Goal: Task Accomplishment & Management: Use online tool/utility

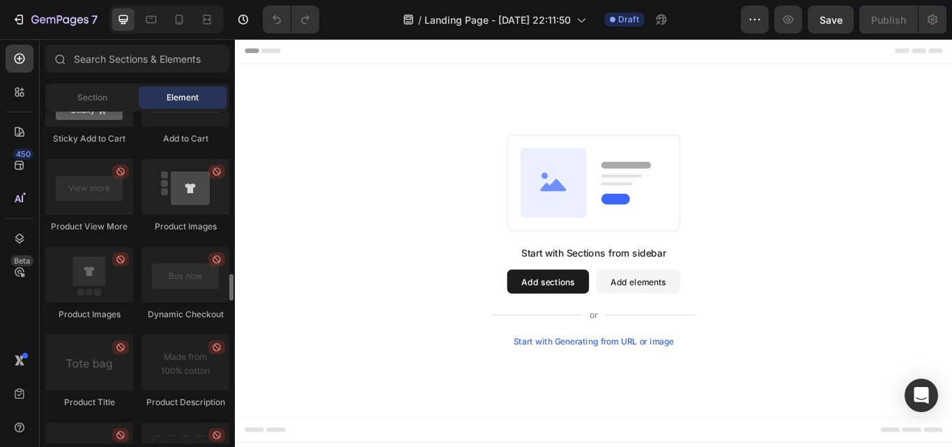
scroll to position [1952, 0]
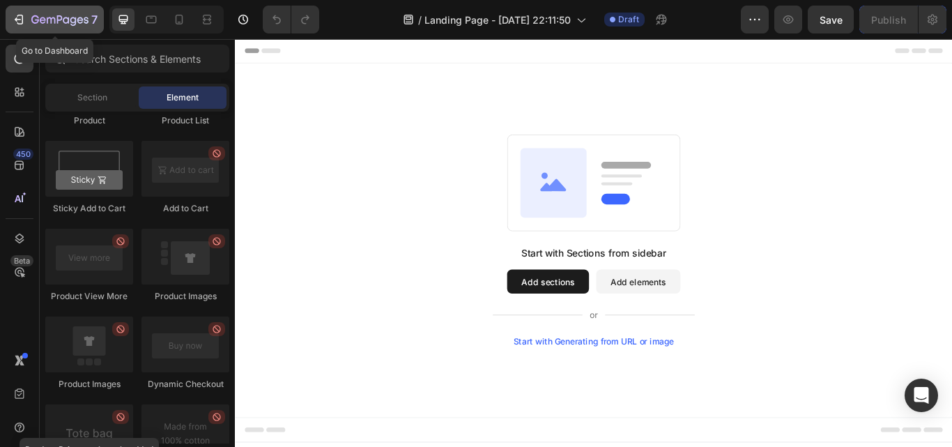
click at [18, 20] on icon "button" at bounding box center [19, 20] width 14 height 14
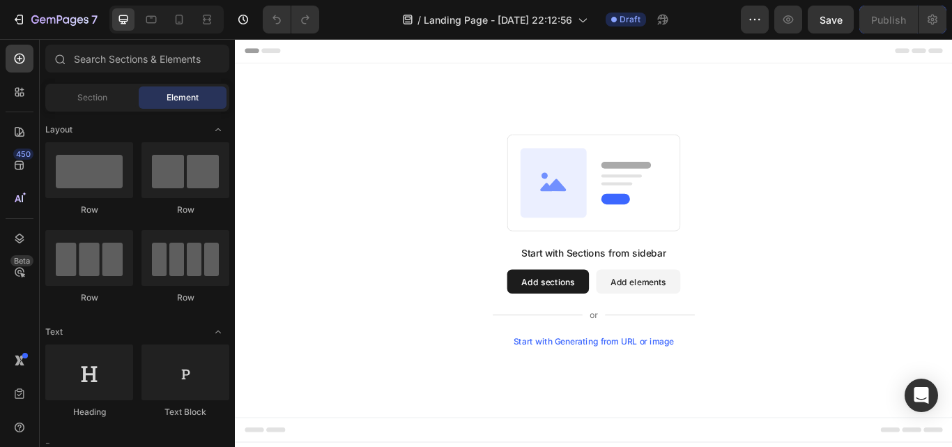
click at [595, 312] on button "Add sections" at bounding box center [599, 322] width 95 height 28
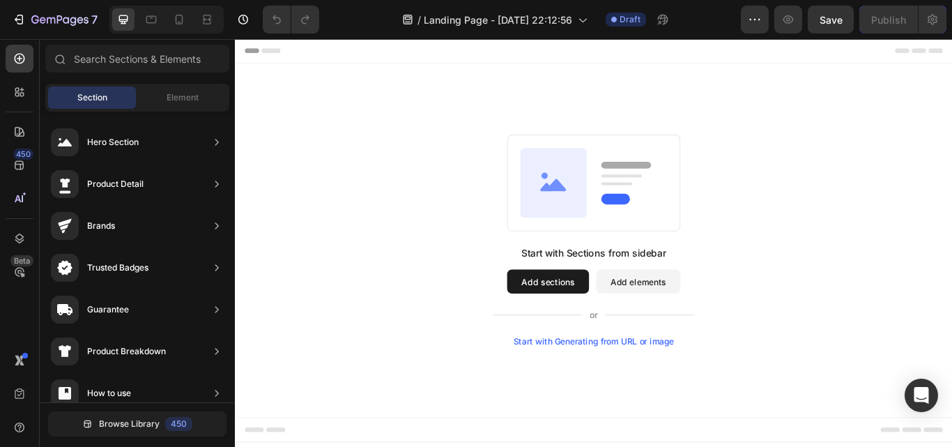
click at [688, 333] on button "Add elements" at bounding box center [705, 322] width 98 height 28
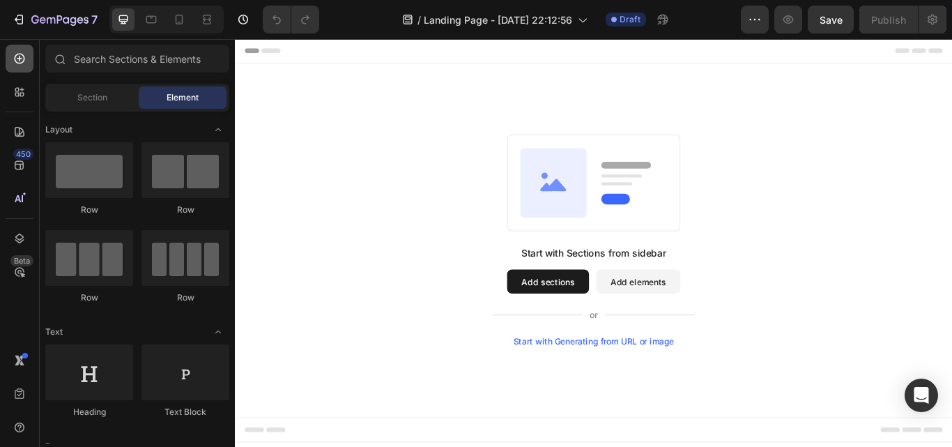
click at [29, 58] on div at bounding box center [20, 59] width 28 height 28
click at [284, 55] on span "Header" at bounding box center [276, 53] width 31 height 14
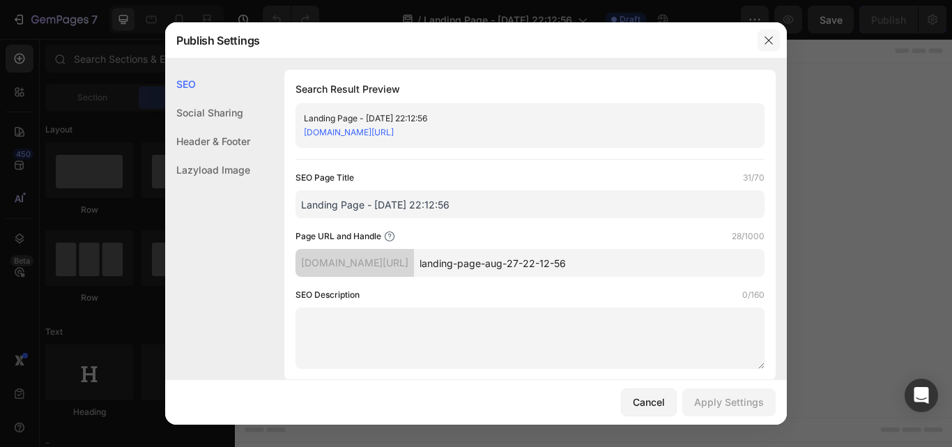
drag, startPoint x: 769, startPoint y: 40, endPoint x: 609, endPoint y: 19, distance: 161.1
click at [769, 40] on icon "button" at bounding box center [769, 40] width 8 height 8
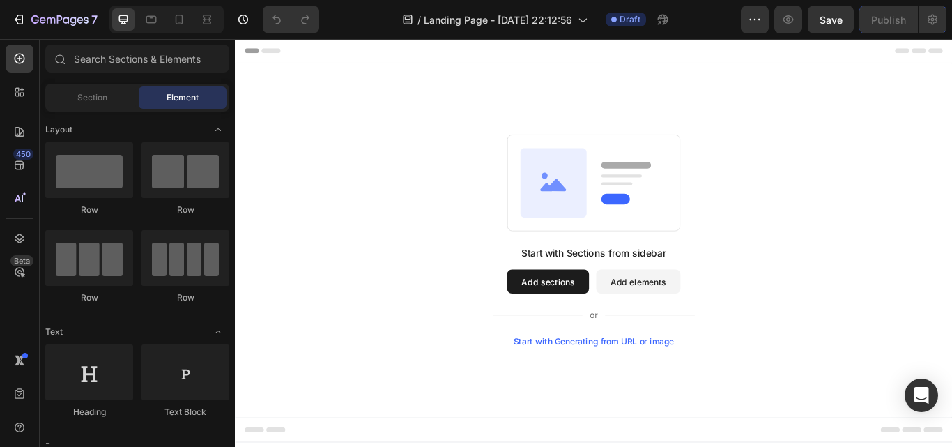
click at [629, 390] on div "Start with Generating from URL or image" at bounding box center [654, 391] width 188 height 11
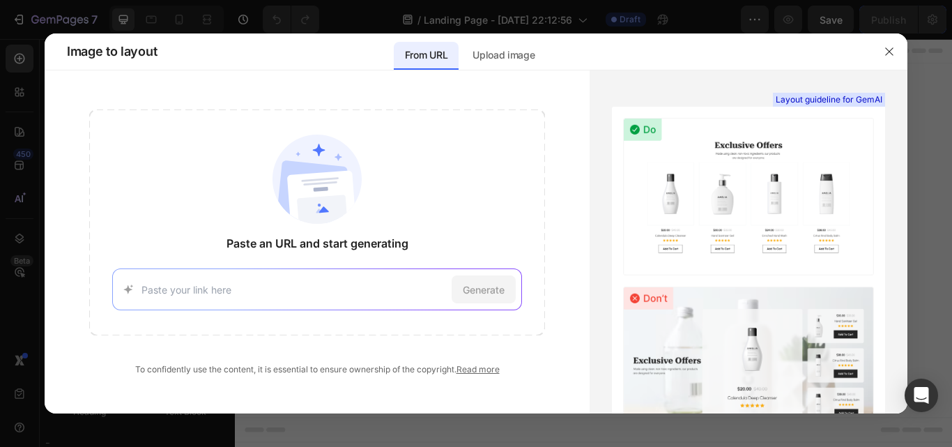
click at [278, 293] on input at bounding box center [294, 289] width 305 height 15
click at [888, 55] on icon "button" at bounding box center [889, 51] width 11 height 11
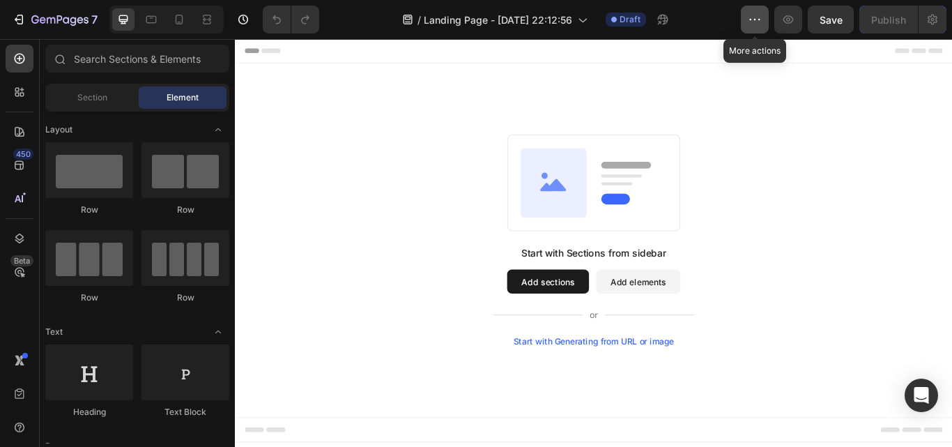
click at [744, 20] on button "button" at bounding box center [755, 20] width 28 height 28
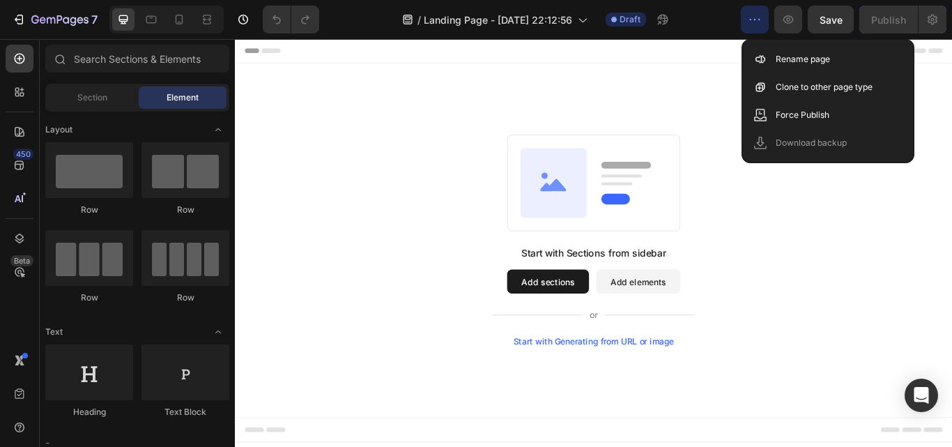
drag, startPoint x: 512, startPoint y: 98, endPoint x: 275, endPoint y: 103, distance: 237.7
click at [509, 99] on div "Start with Sections from sidebar Add sections Add elements Start with Generatin…" at bounding box center [653, 274] width 836 height 413
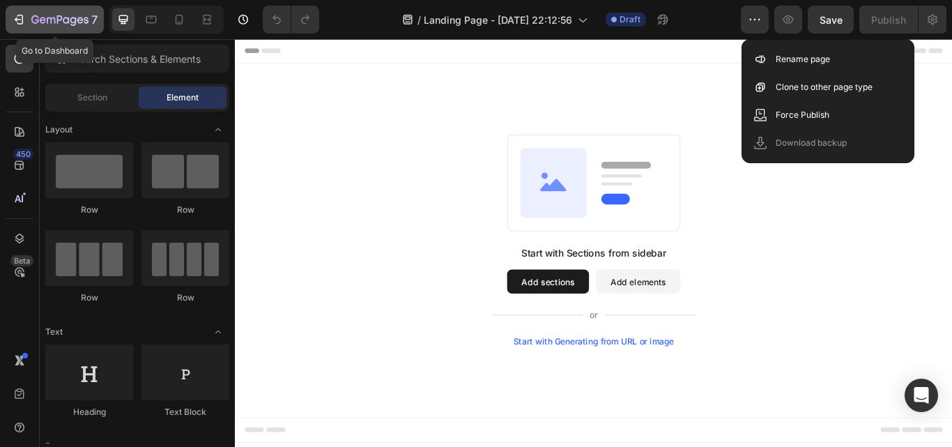
click at [19, 9] on button "7" at bounding box center [55, 20] width 98 height 28
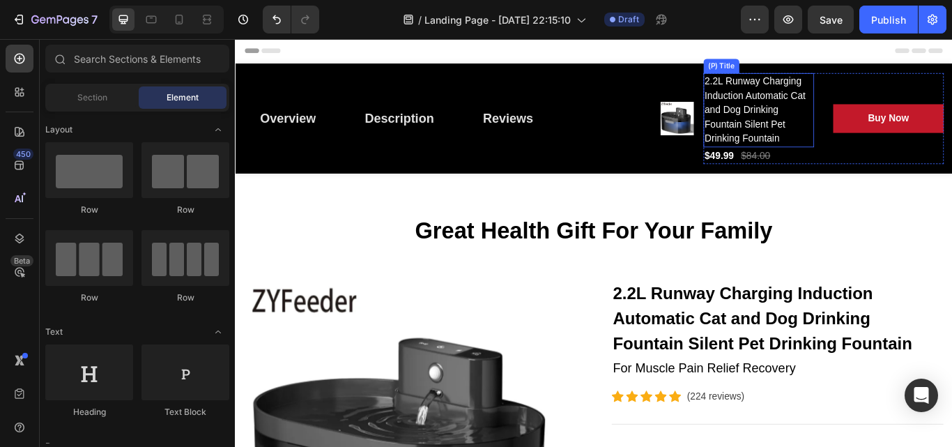
click at [781, 135] on h2 "2.2L Runway Charging Induction Automatic Cat and Dog Drinking Fountain Silent P…" at bounding box center [845, 122] width 129 height 86
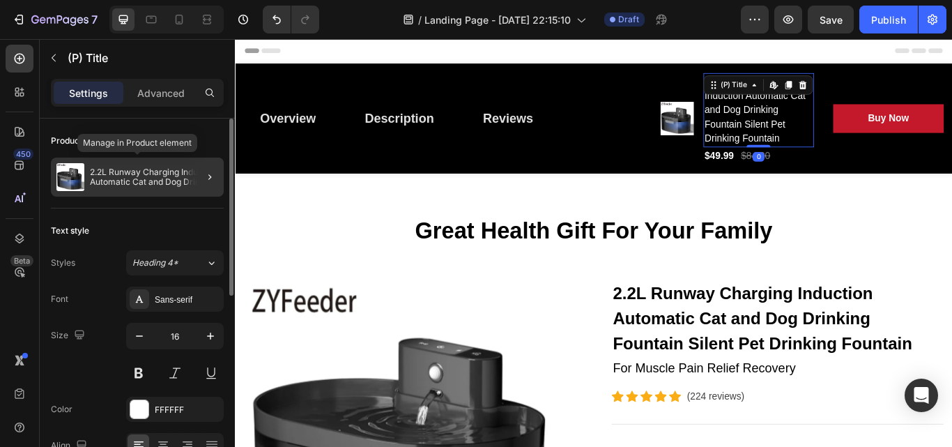
click at [163, 184] on p "2.2L Runway Charging Induction Automatic Cat and Dog Drinking Fountain Silent P…" at bounding box center [154, 177] width 128 height 20
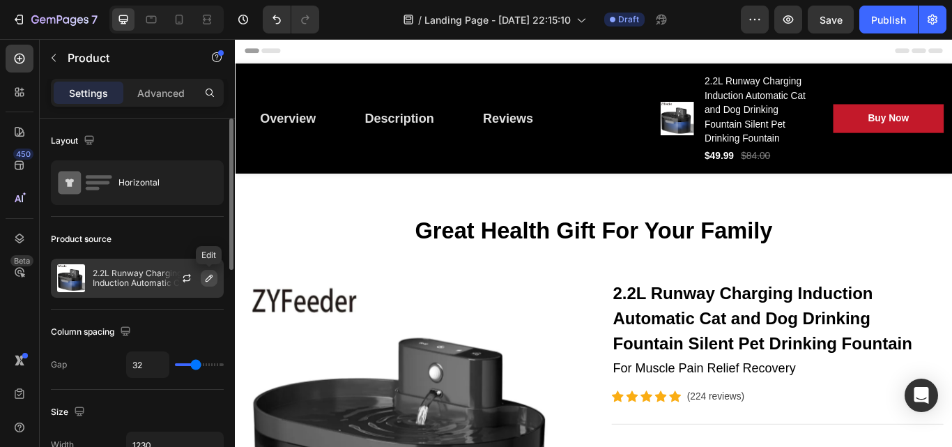
click at [208, 276] on icon "button" at bounding box center [209, 278] width 11 height 11
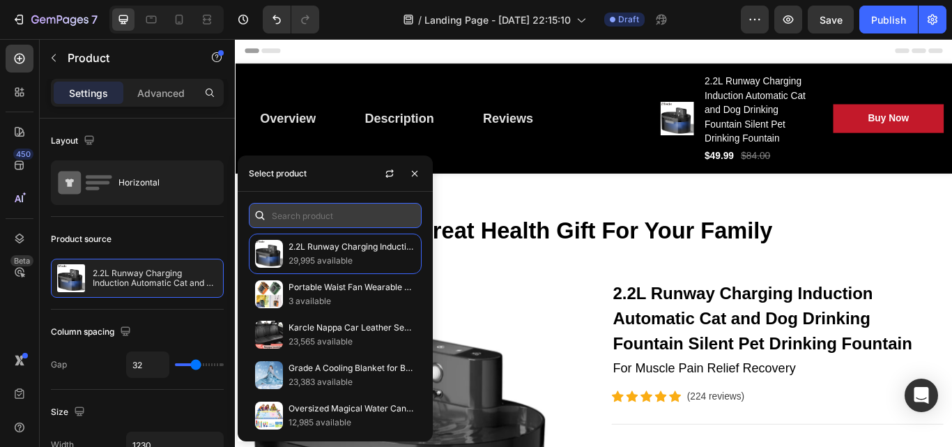
click at [322, 209] on input "text" at bounding box center [335, 215] width 173 height 25
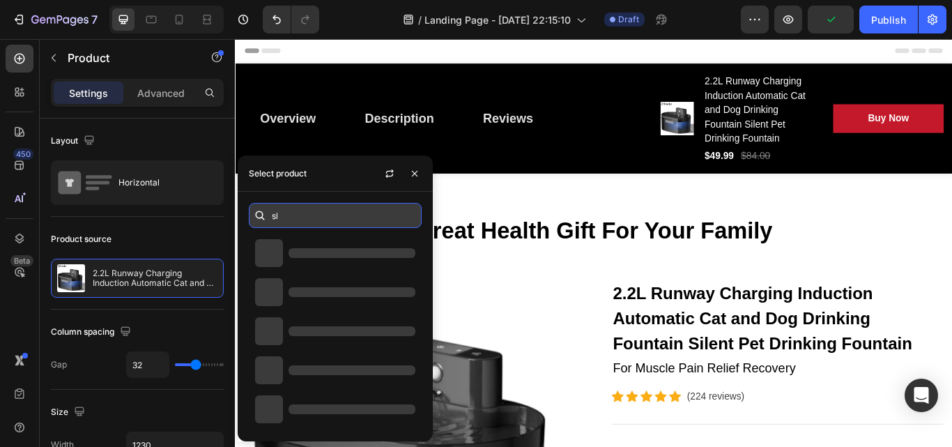
type input "s"
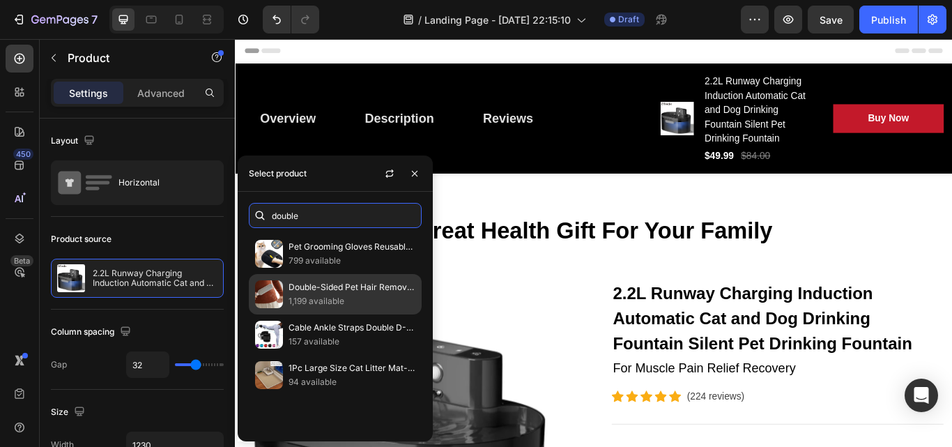
type input "double"
click at [315, 314] on div "Double-Sided Pet Hair Remover, Manual Electrostatic Sticky Lint Brush, for Cat,…" at bounding box center [335, 334] width 173 height 40
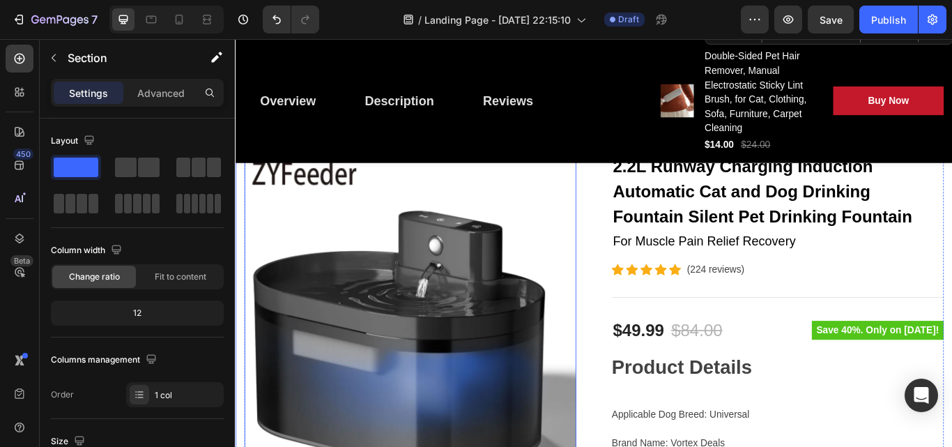
scroll to position [209, 0]
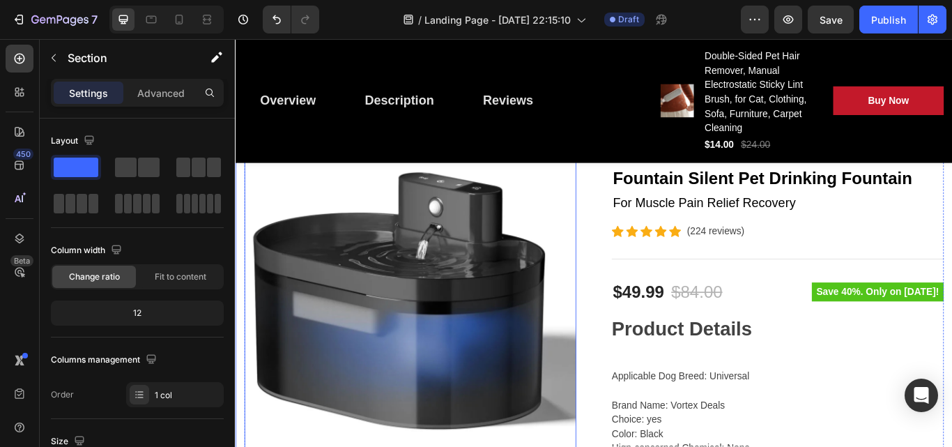
click at [515, 373] on img at bounding box center [438, 321] width 387 height 387
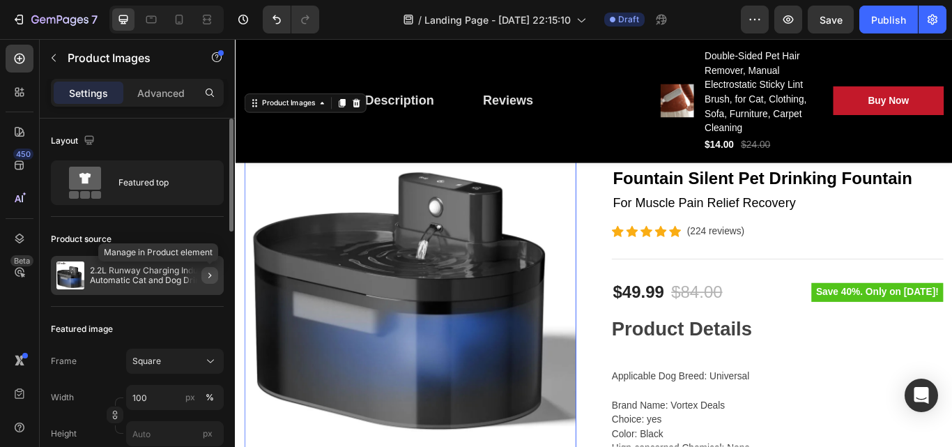
click at [213, 273] on icon "button" at bounding box center [209, 275] width 11 height 11
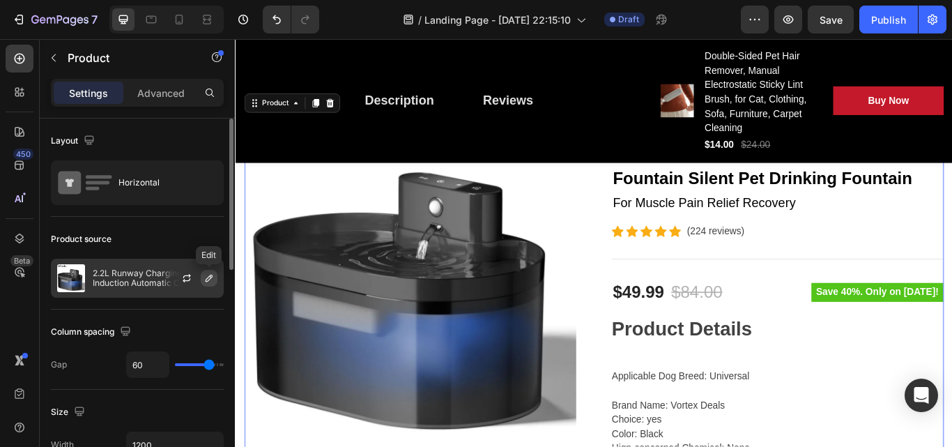
click at [211, 273] on icon "button" at bounding box center [209, 278] width 11 height 11
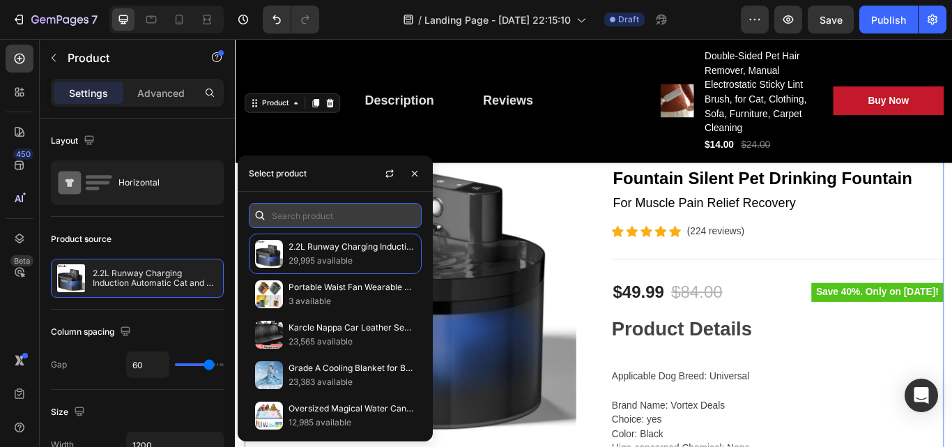
click at [279, 213] on input "text" at bounding box center [335, 215] width 173 height 25
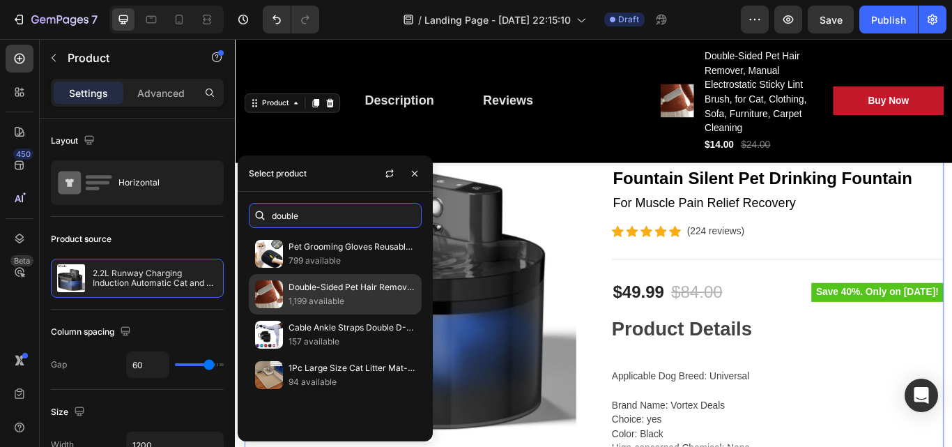
type input "double"
click at [307, 283] on p "Double-Sided Pet Hair Remover, Manual Electrostatic Sticky Lint Brush, for Cat,…" at bounding box center [352, 287] width 127 height 14
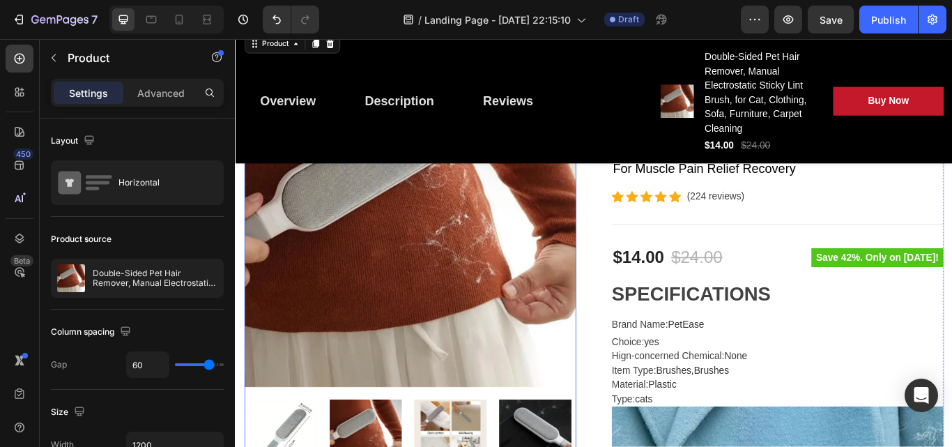
scroll to position [418, 0]
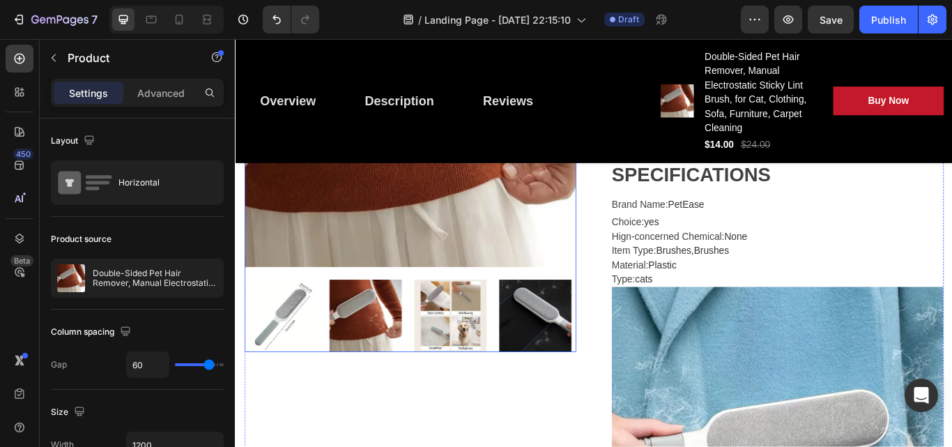
click at [395, 361] on img at bounding box center [386, 362] width 84 height 84
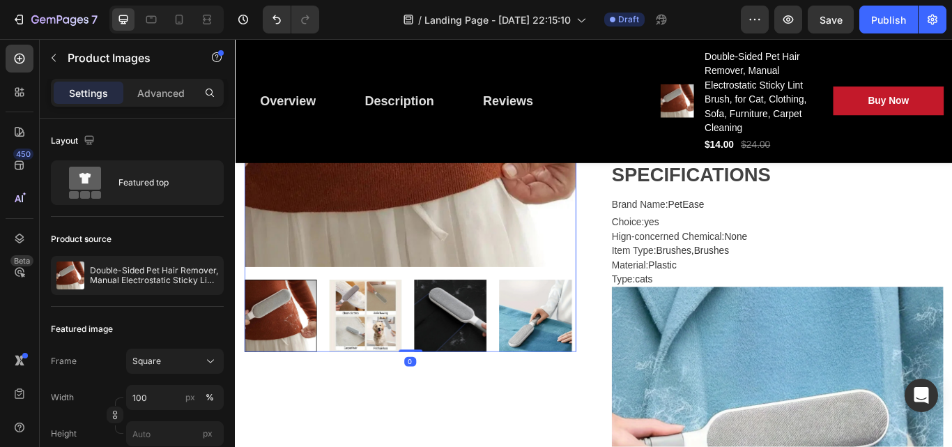
click at [395, 361] on img at bounding box center [386, 362] width 84 height 84
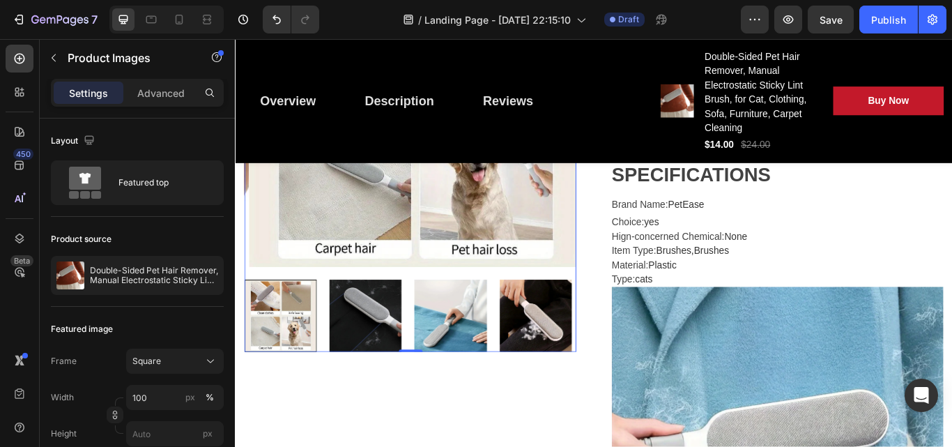
click at [521, 360] on img at bounding box center [485, 362] width 84 height 84
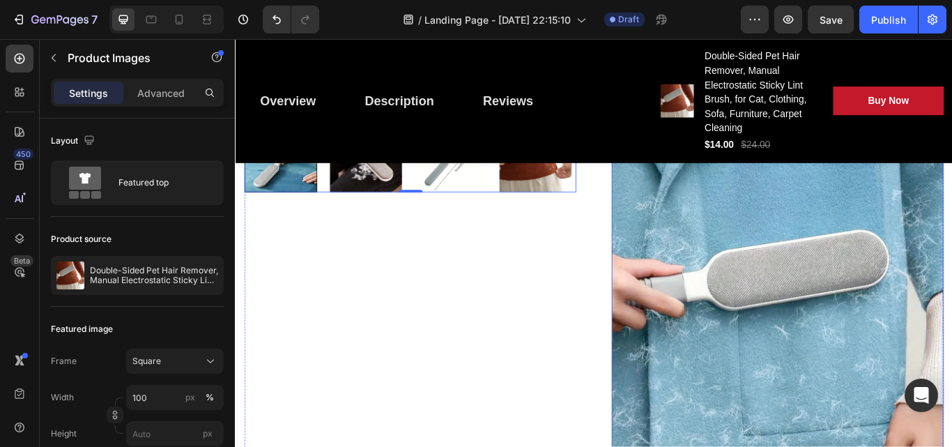
scroll to position [627, 0]
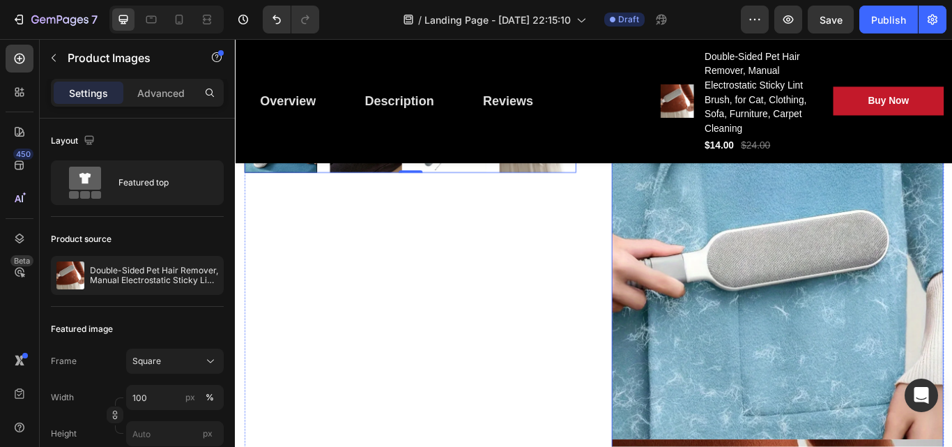
click at [783, 421] on img at bounding box center [867, 312] width 387 height 387
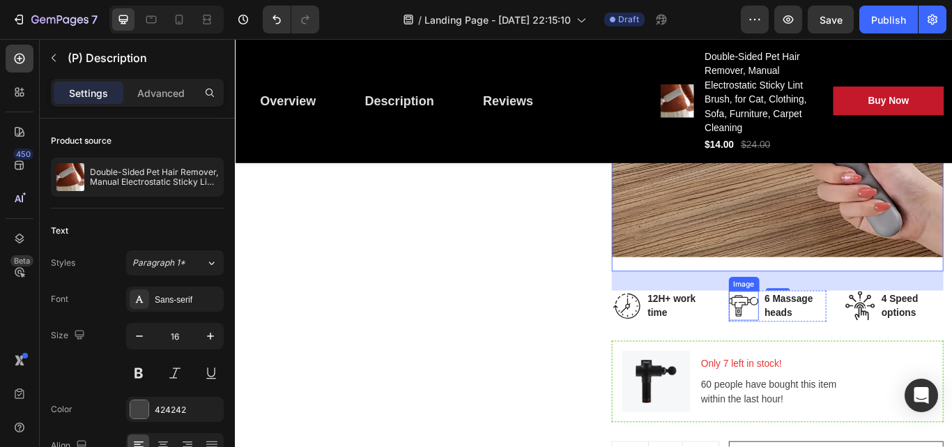
scroll to position [4252, 0]
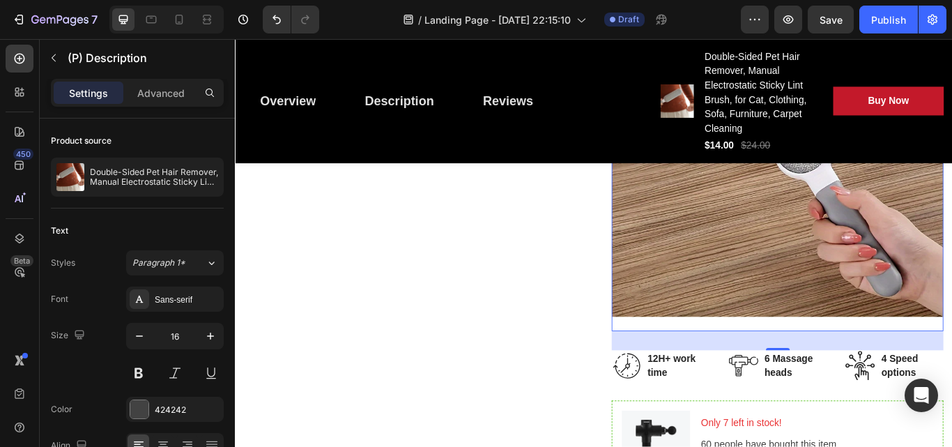
click at [905, 273] on img at bounding box center [867, 169] width 387 height 387
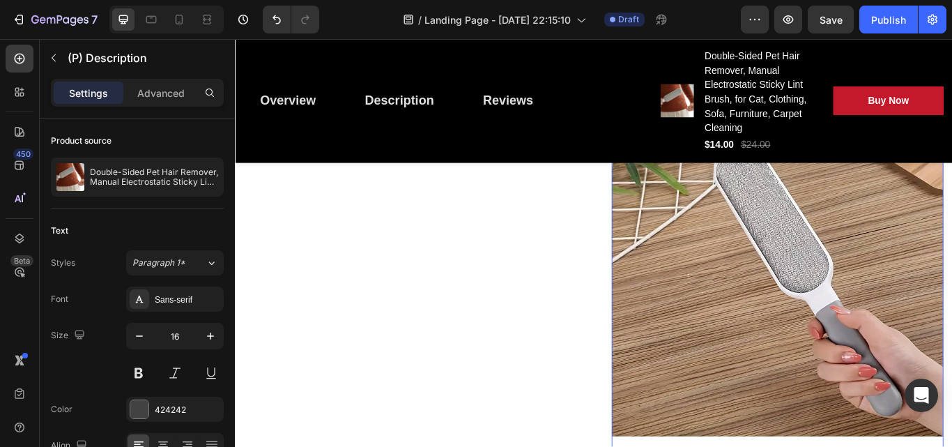
scroll to position [3904, 0]
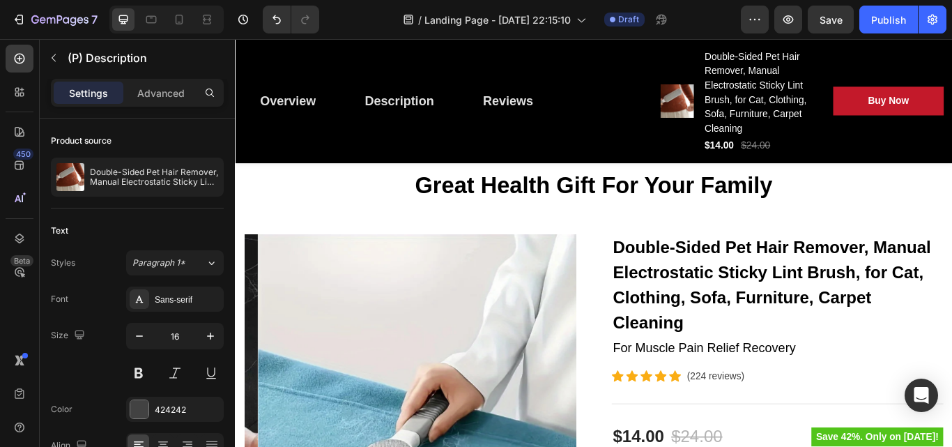
scroll to position [418, 0]
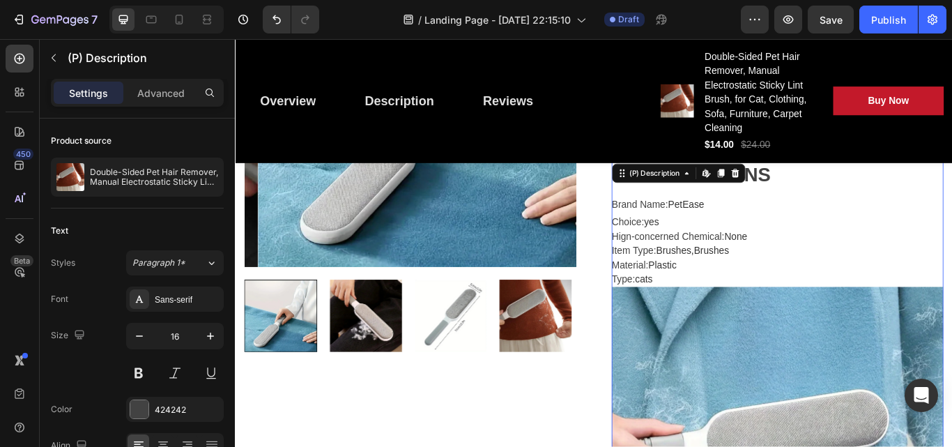
click at [715, 315] on span "cats" at bounding box center [711, 320] width 20 height 12
click at [752, 28] on button "button" at bounding box center [755, 20] width 28 height 28
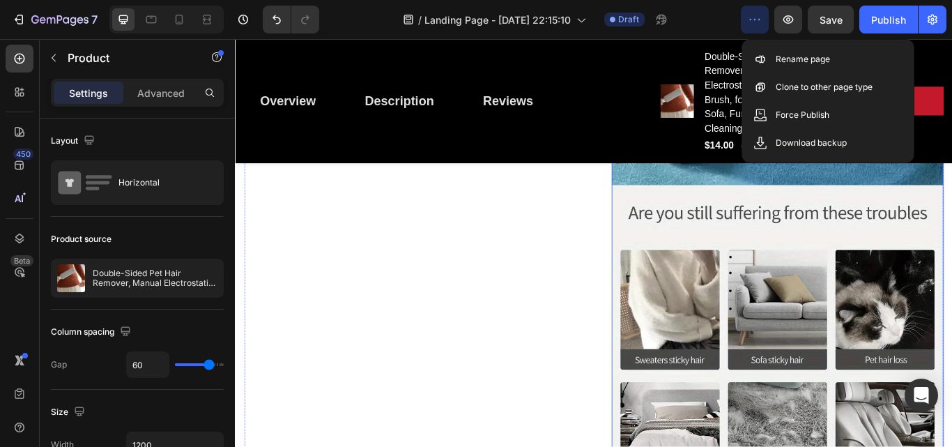
scroll to position [2719, 0]
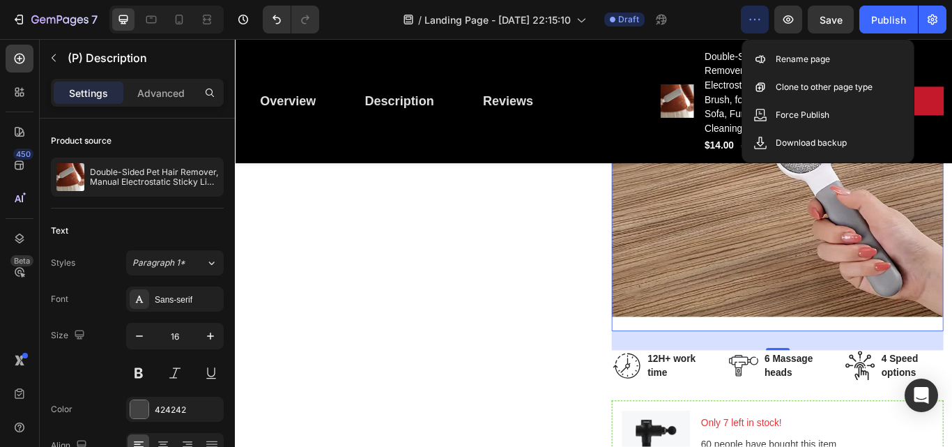
scroll to position [4322, 0]
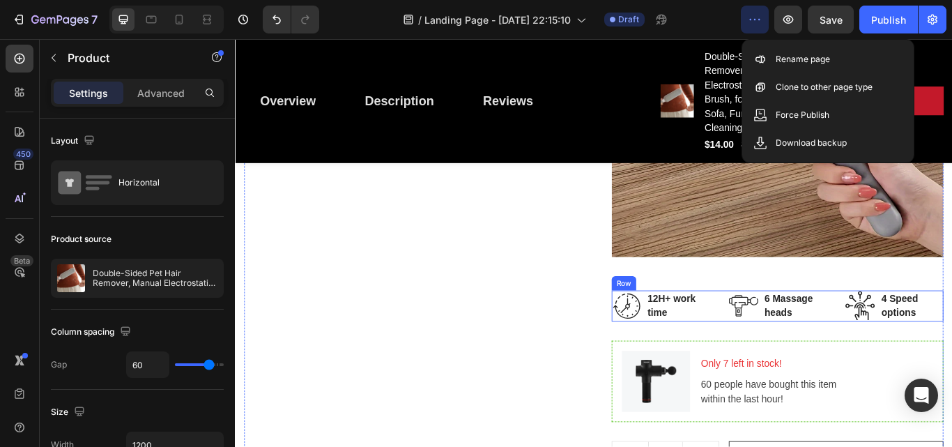
click at [781, 332] on div "Image 12H+ work time Text block Row Image 6 Massage heads Text block Row Image …" at bounding box center [867, 350] width 387 height 36
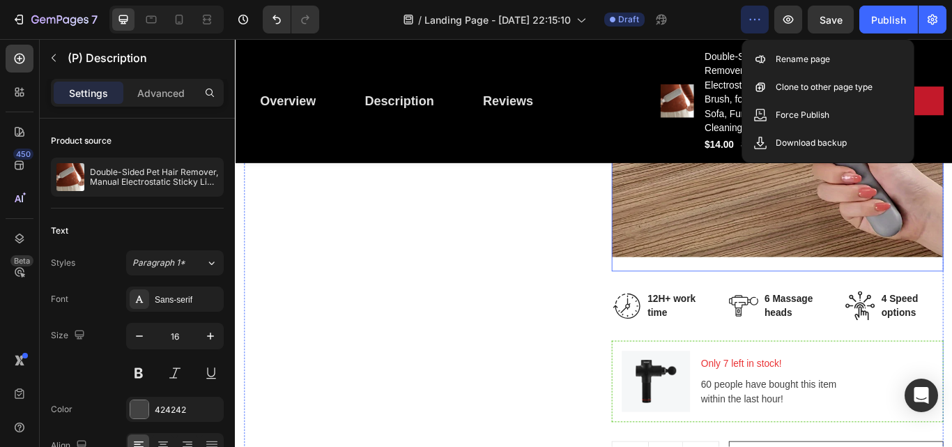
click at [790, 227] on img at bounding box center [867, 100] width 387 height 387
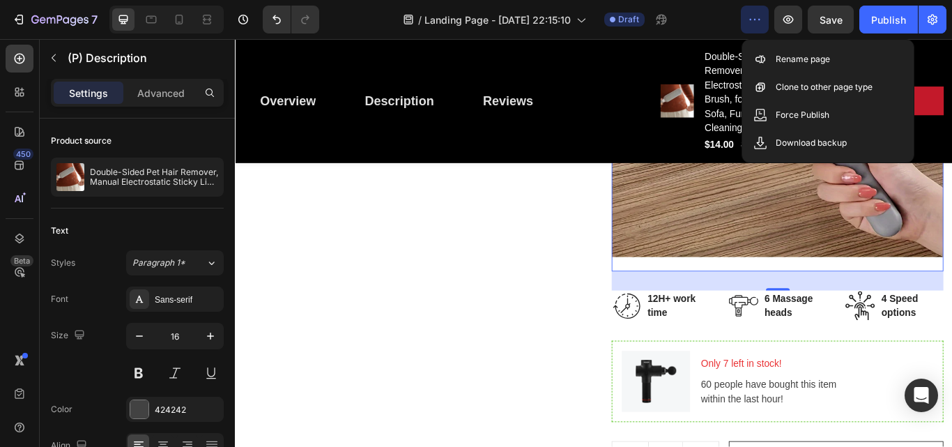
drag, startPoint x: 857, startPoint y: 275, endPoint x: 870, endPoint y: 245, distance: 32.5
click at [870, 220] on img at bounding box center [867, 100] width 387 height 387
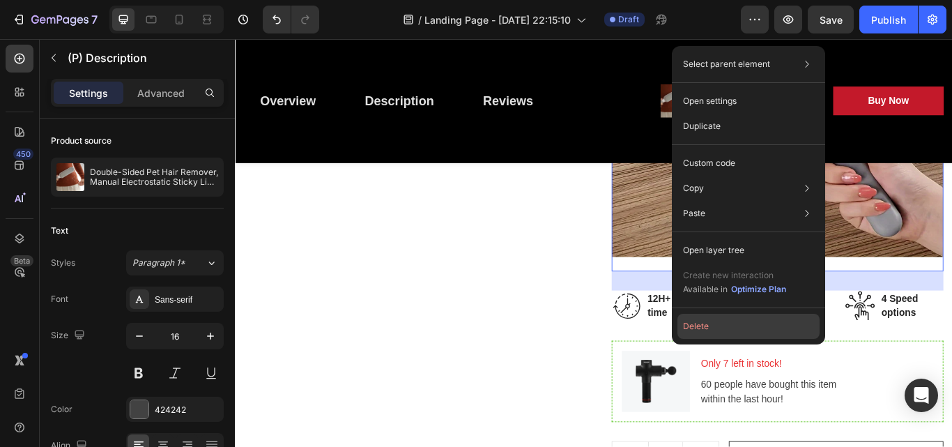
click at [703, 335] on button "Delete" at bounding box center [749, 326] width 142 height 25
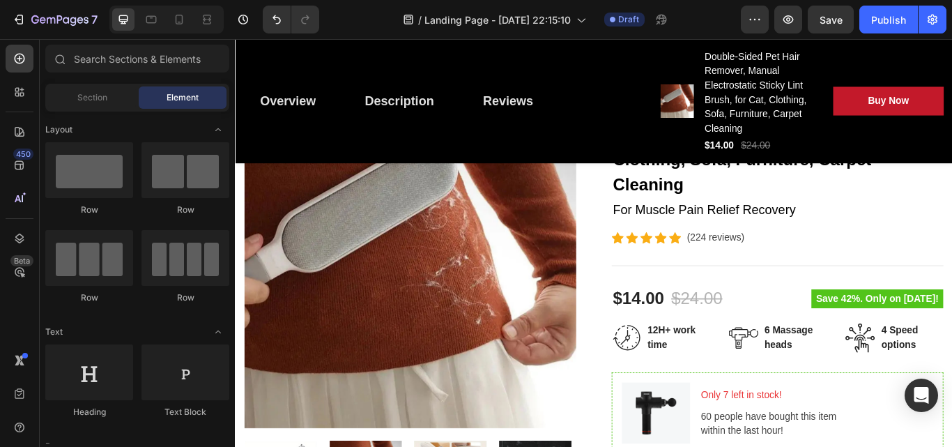
scroll to position [370, 0]
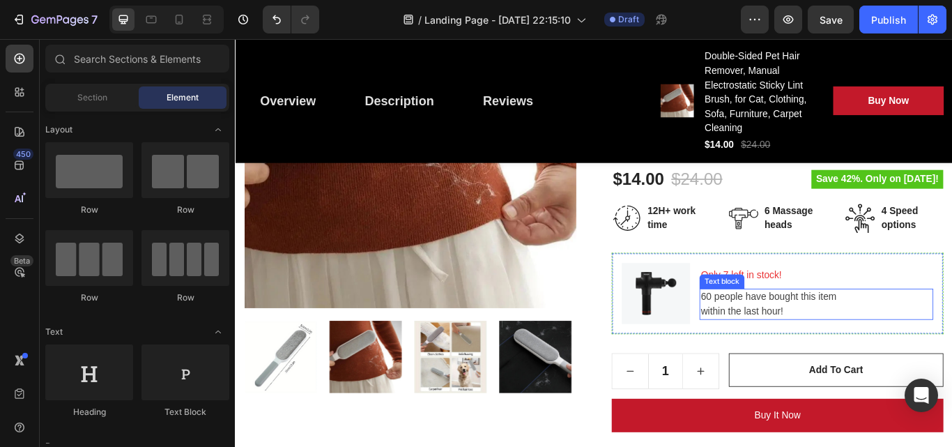
click at [843, 351] on p "60 people have bought this item within the last hour!" at bounding box center [913, 348] width 270 height 33
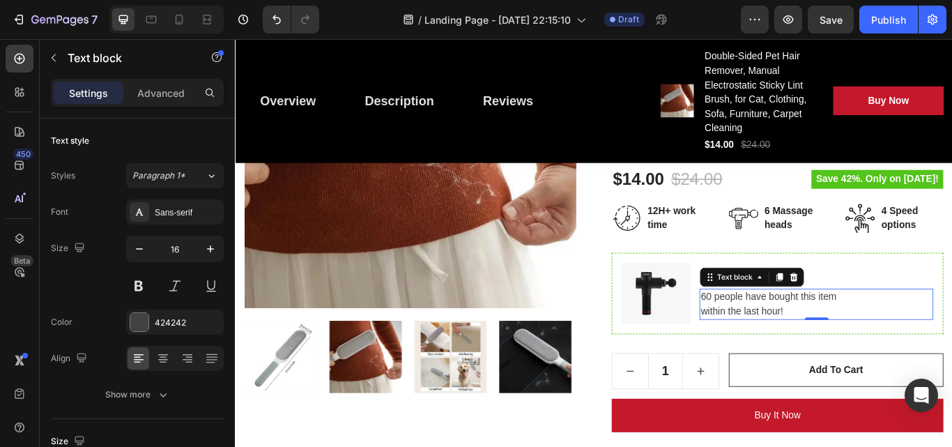
click at [786, 334] on p "60 people have bought this item within the last hour!" at bounding box center [913, 348] width 270 height 33
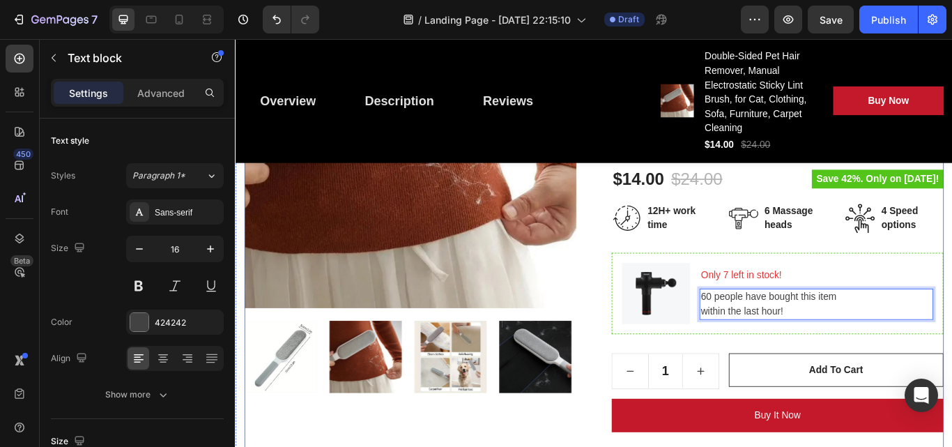
click at [759, 390] on div "Double-Sided Pet Hair Remover, Manual Electrostatic Sticky Lint Brush, for Cat,…" at bounding box center [867, 322] width 387 height 710
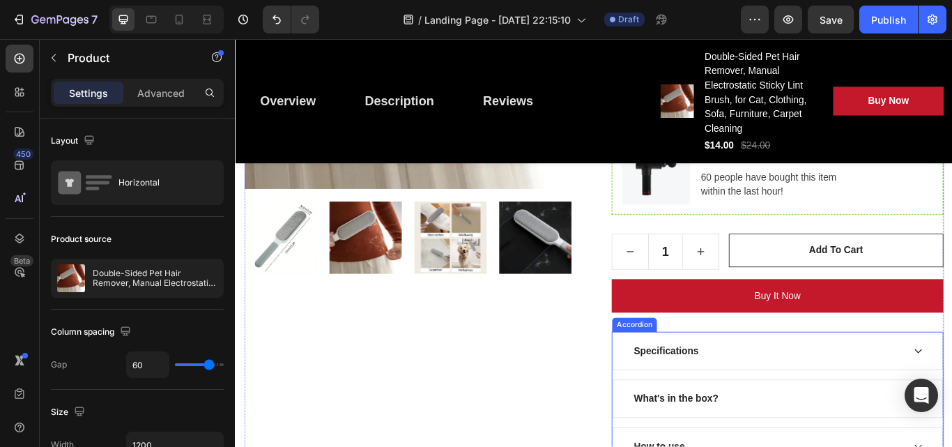
scroll to position [579, 0]
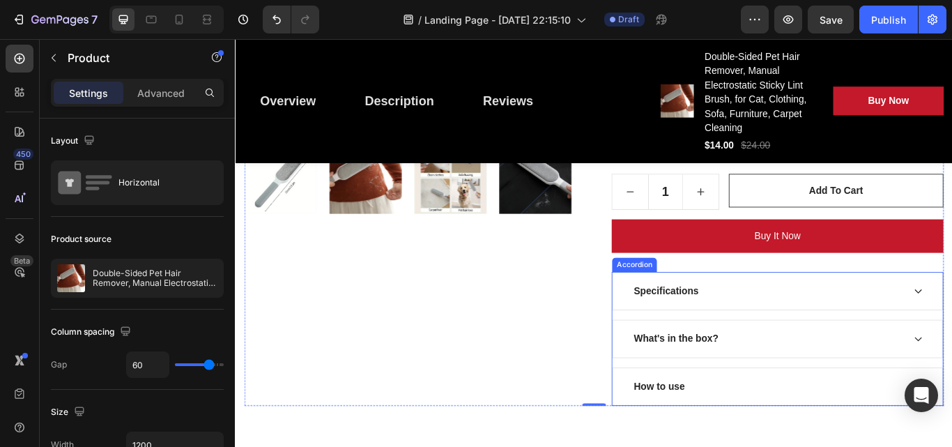
click at [839, 335] on div "Specifications" at bounding box center [856, 333] width 317 height 21
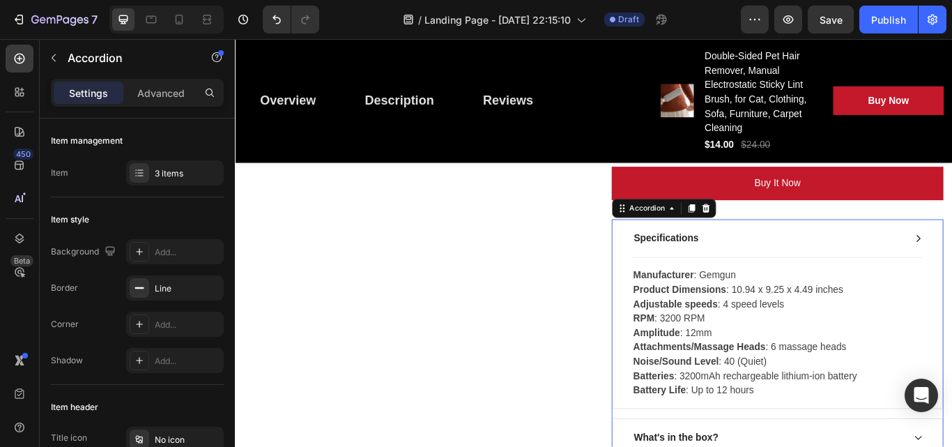
scroll to position [649, 0]
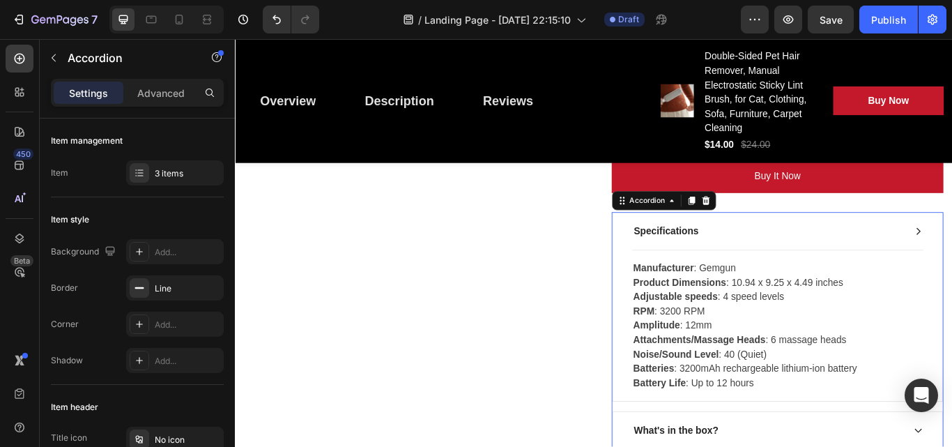
click at [843, 270] on div "Specifications" at bounding box center [856, 263] width 317 height 21
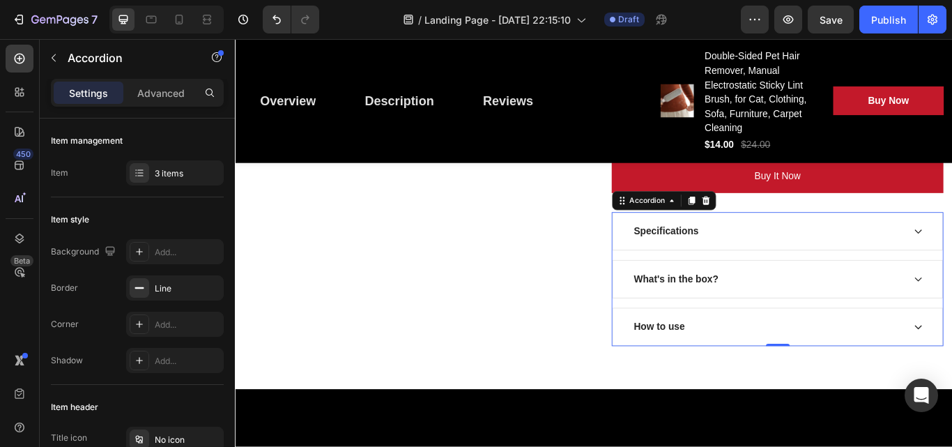
click at [844, 263] on div "Specifications" at bounding box center [856, 263] width 317 height 21
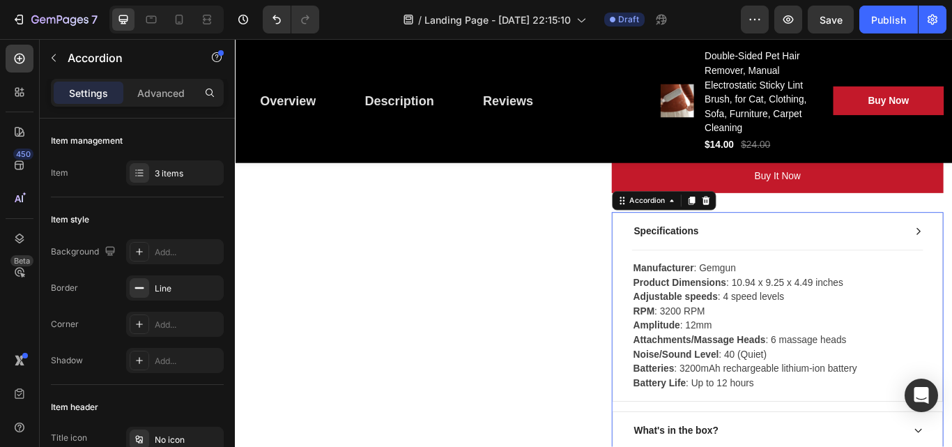
click at [844, 263] on div "Specifications" at bounding box center [856, 263] width 317 height 21
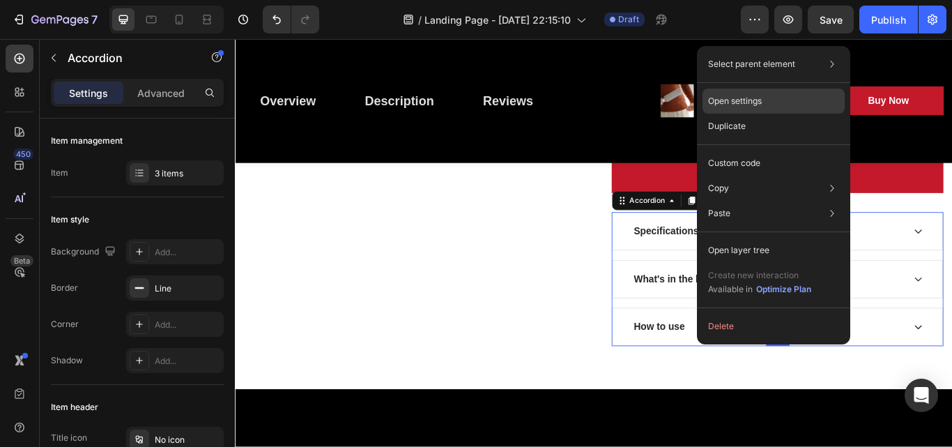
click at [744, 103] on p "Open settings" at bounding box center [735, 101] width 54 height 13
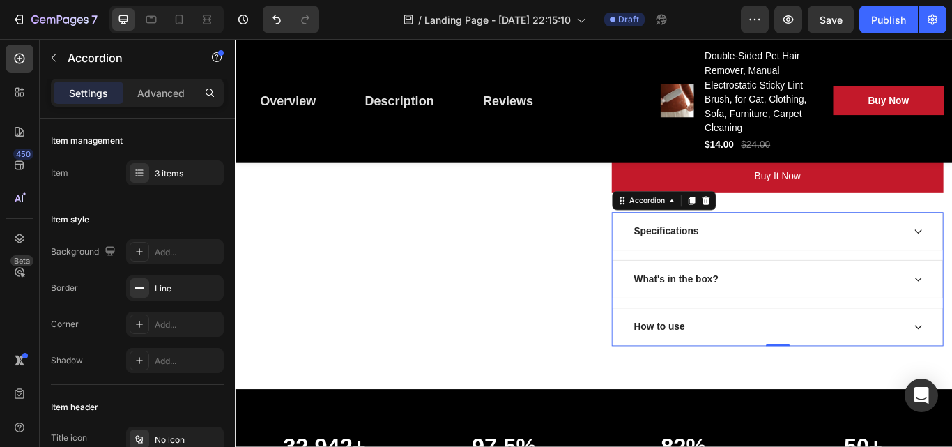
scroll to position [579, 0]
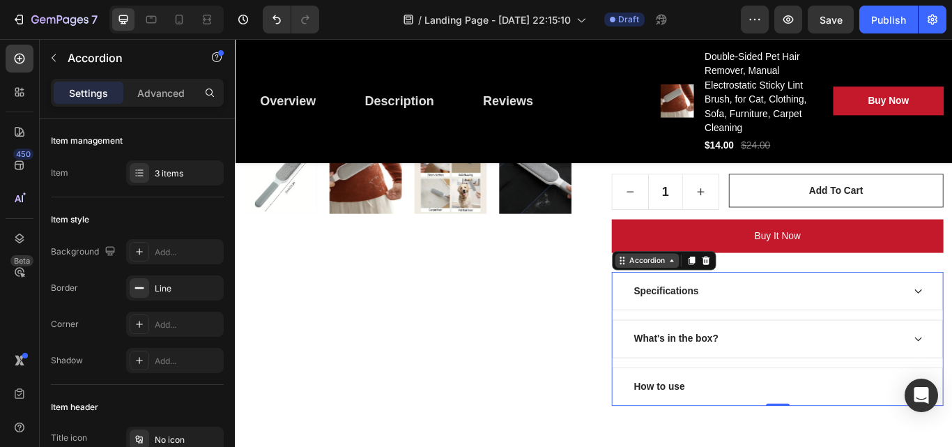
click at [742, 305] on div "Accordion" at bounding box center [715, 297] width 75 height 17
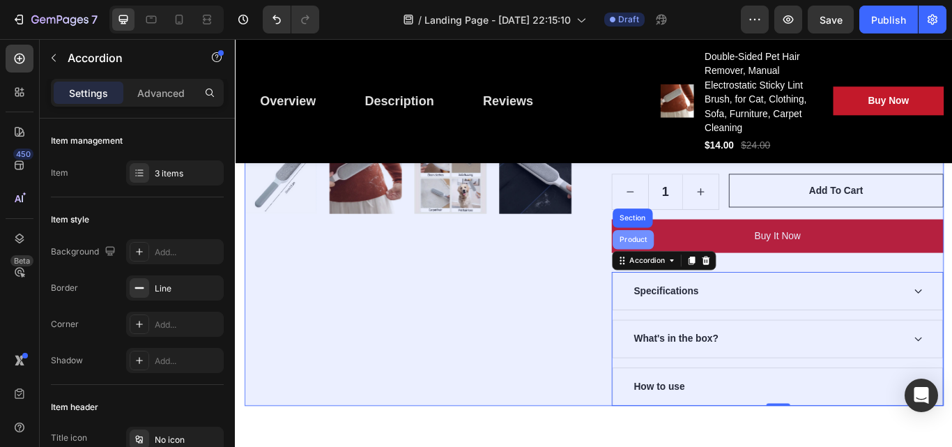
click at [693, 275] on div "Product" at bounding box center [698, 273] width 37 height 8
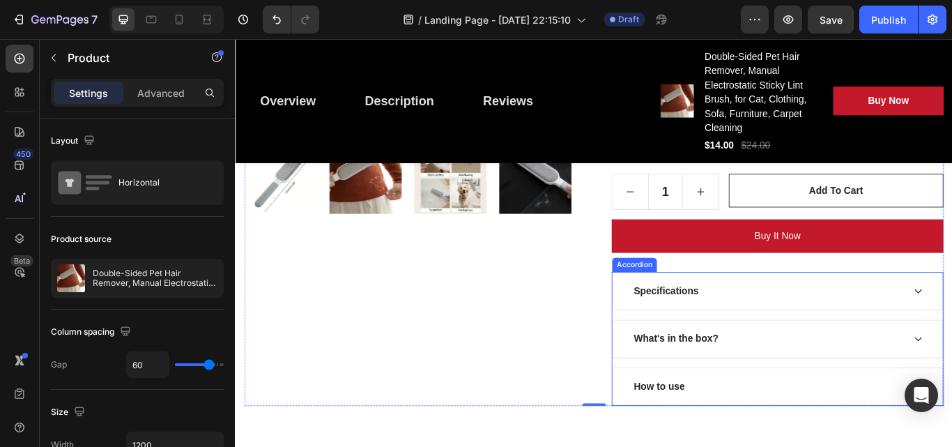
scroll to position [649, 0]
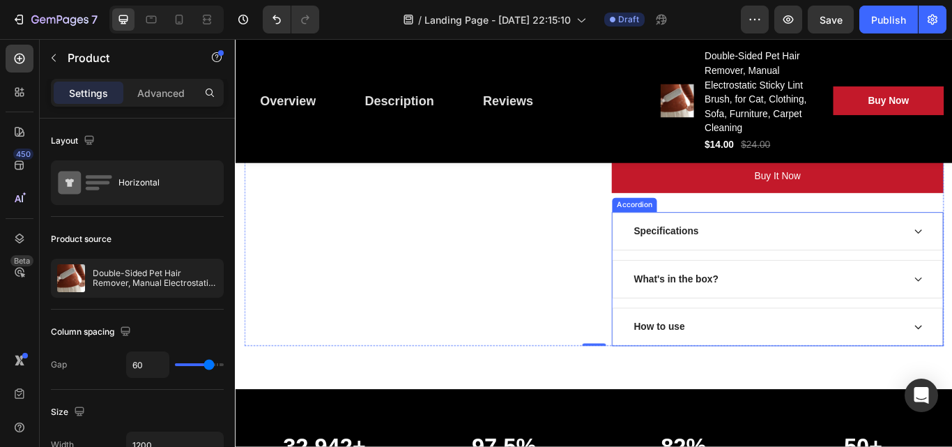
click at [789, 264] on div "Specifications" at bounding box center [856, 263] width 317 height 21
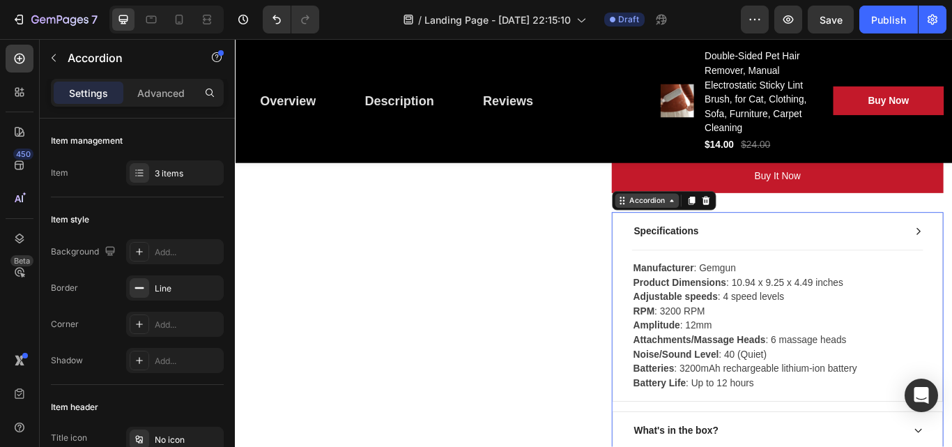
click at [680, 232] on icon at bounding box center [685, 227] width 11 height 11
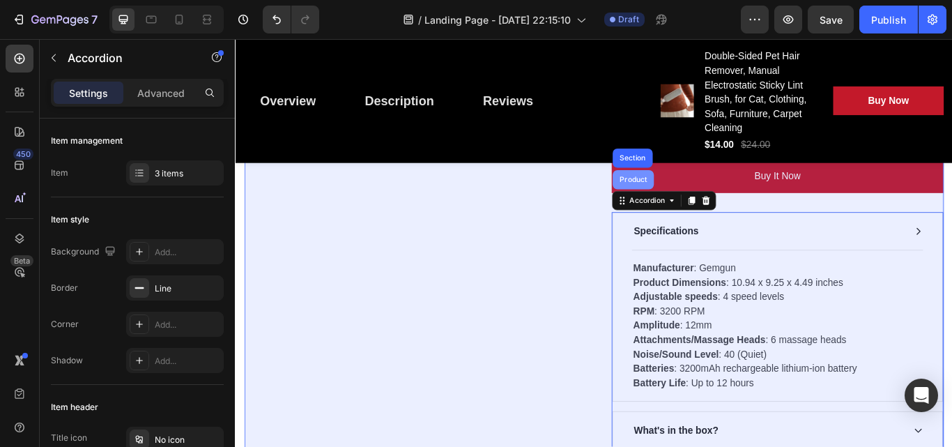
click at [692, 203] on div "Product" at bounding box center [698, 203] width 37 height 8
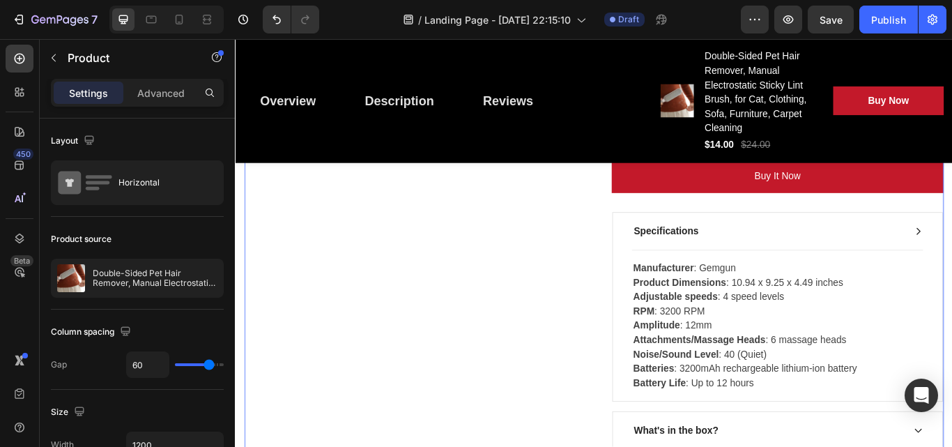
click at [654, 297] on div "Product Images Double-Sided Pet Hair Remover, Manual Electrostatic Sticky Lint …" at bounding box center [653, 131] width 816 height 887
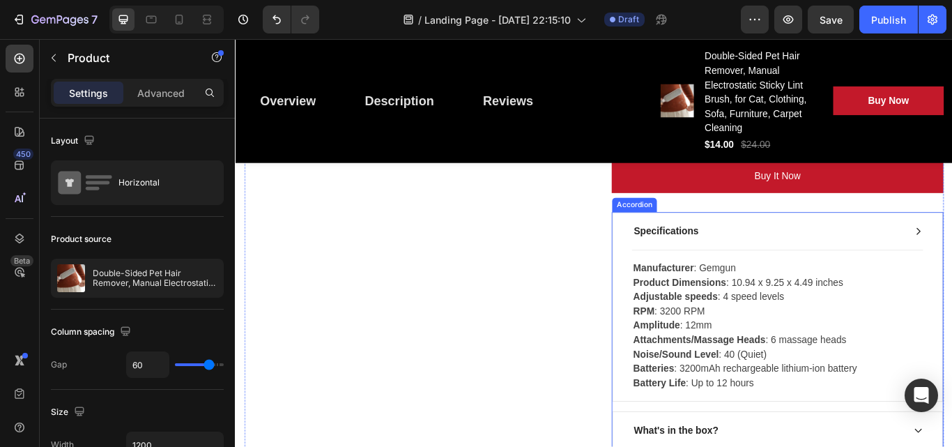
click at [899, 267] on div "Specifications" at bounding box center [856, 263] width 317 height 21
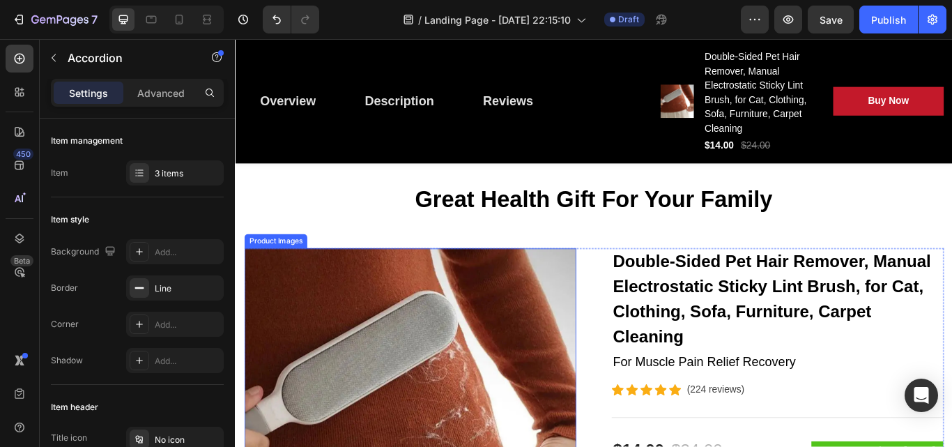
scroll to position [0, 0]
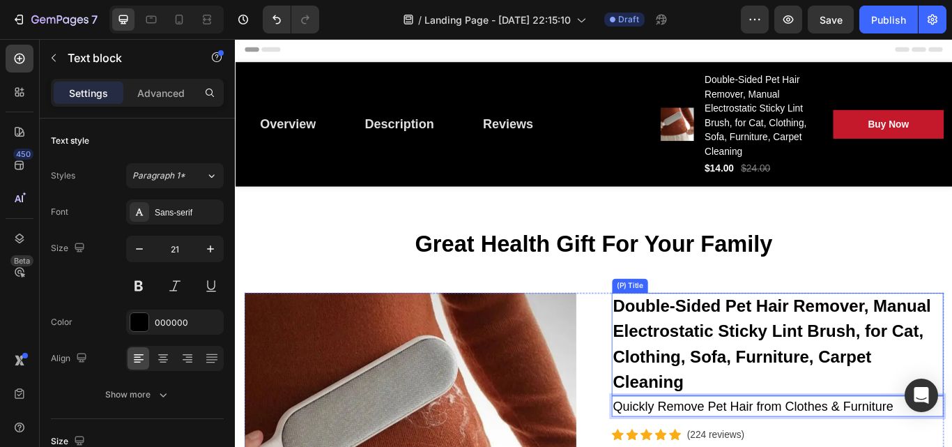
scroll to position [70, 0]
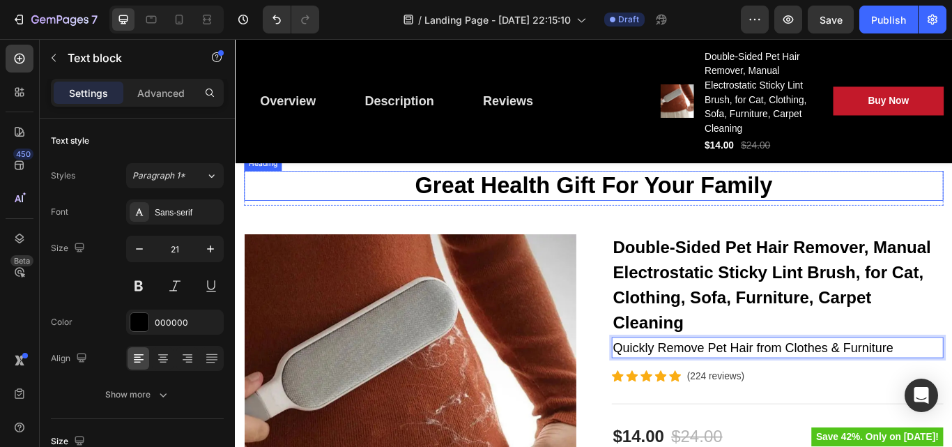
click at [595, 218] on p "Great Health Gift For Your Family" at bounding box center [653, 210] width 813 height 32
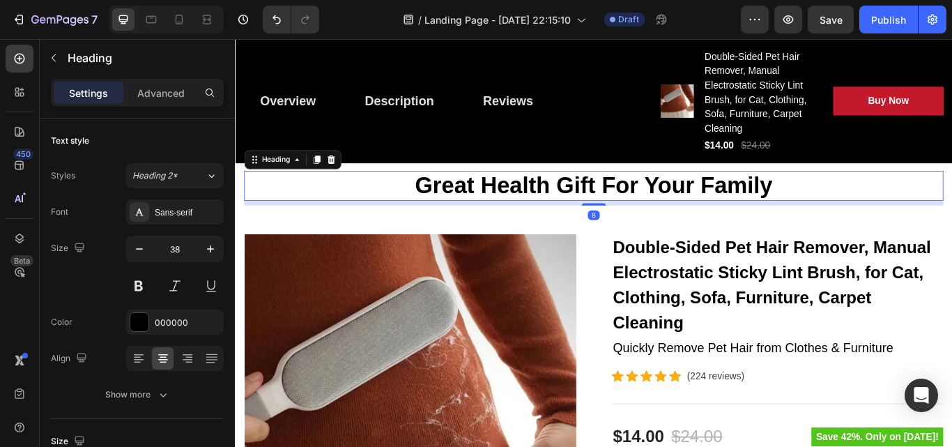
click at [609, 208] on p "Great Health Gift For Your Family" at bounding box center [653, 210] width 813 height 32
click at [866, 213] on p "Great Health Gift For Your Family" at bounding box center [653, 210] width 813 height 32
click at [875, 206] on p "Great Health Gift For Your Family" at bounding box center [653, 210] width 813 height 32
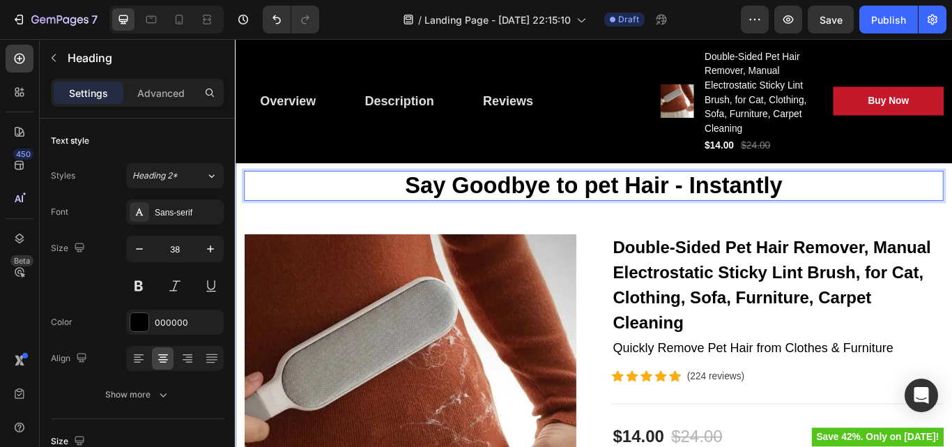
scroll to position [0, 0]
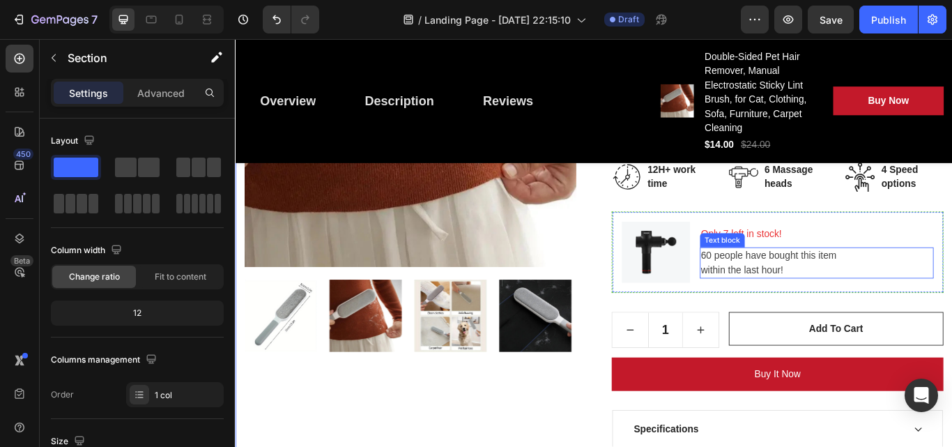
scroll to position [488, 0]
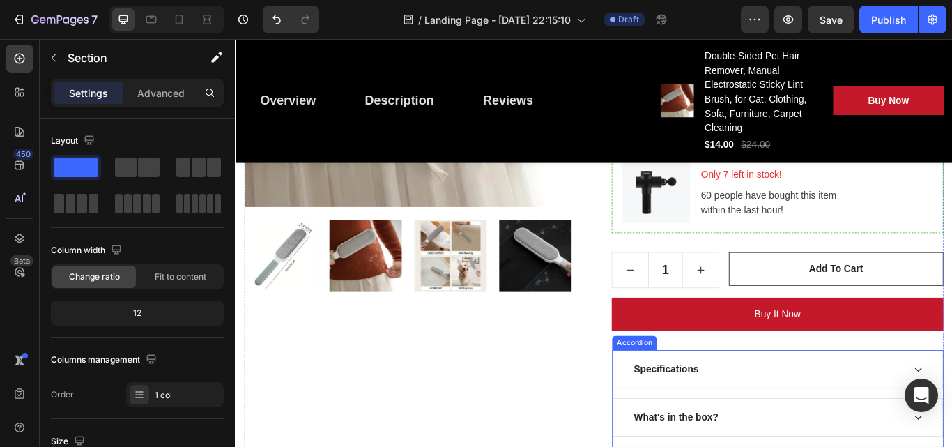
click at [775, 425] on div "Specifications" at bounding box center [856, 424] width 317 height 21
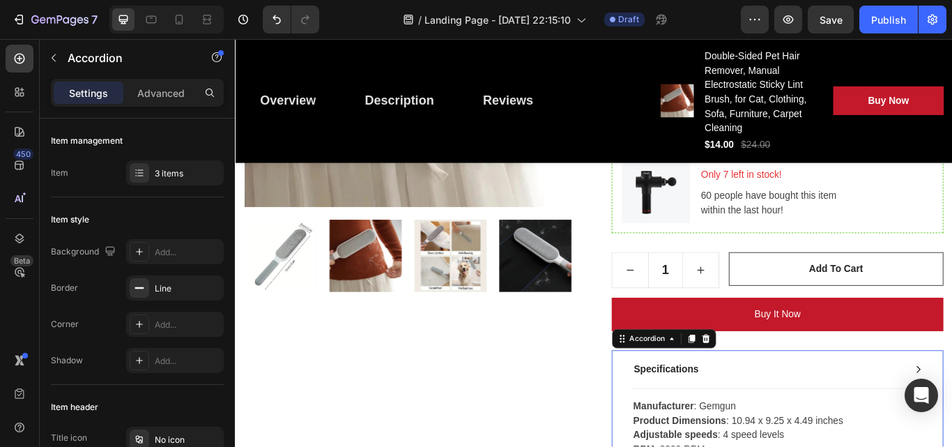
scroll to position [627, 0]
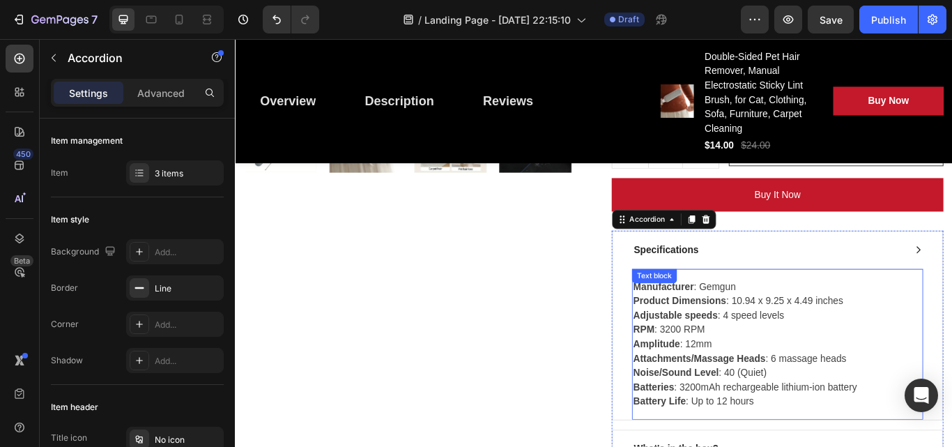
click at [840, 408] on strong "Attachments/Massage Heads" at bounding box center [776, 412] width 154 height 12
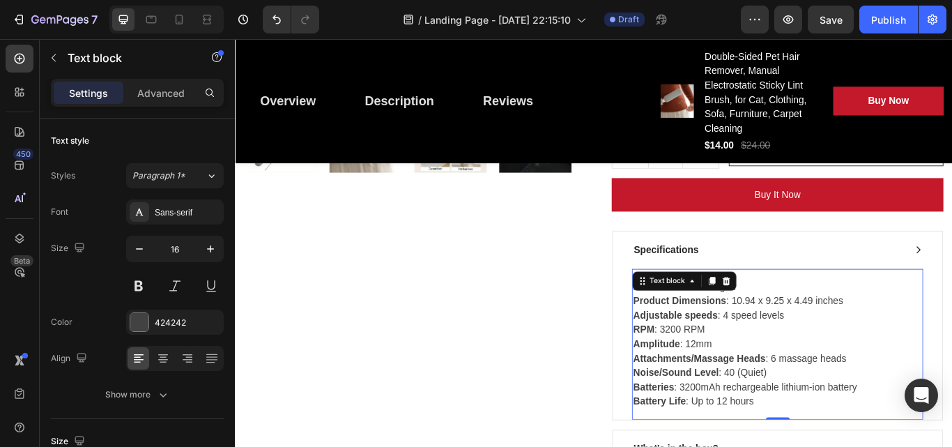
click at [855, 446] on p "Manufacturer : Gemgun Product Dimensions : 10.94 x 9.25 x 4.49 inches Adjustabl…" at bounding box center [867, 395] width 337 height 151
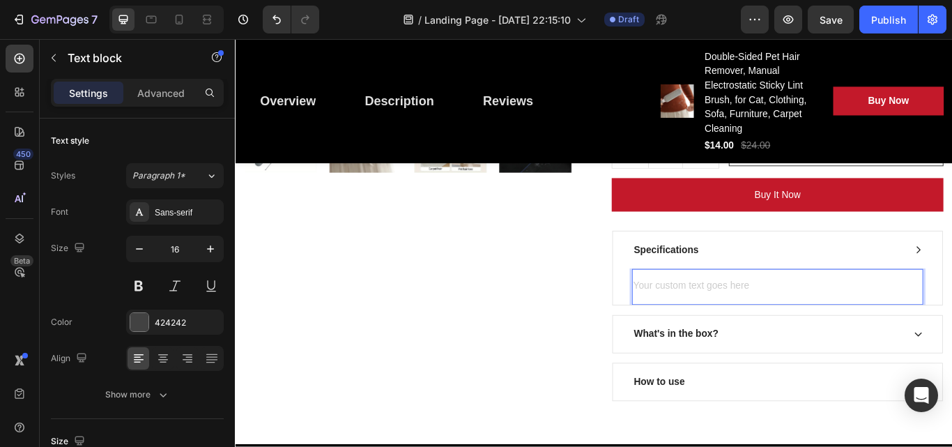
click at [722, 323] on div "Rich Text Editor. Editing area: main" at bounding box center [867, 329] width 339 height 20
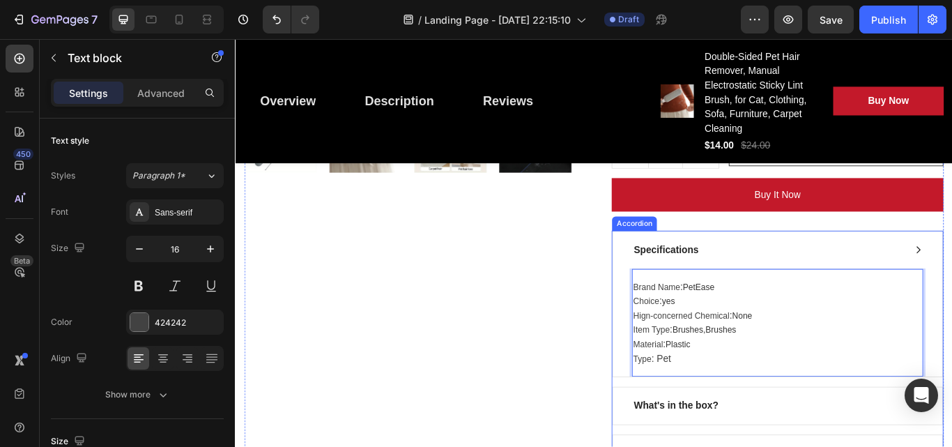
click at [794, 286] on div "Specifications" at bounding box center [856, 285] width 317 height 21
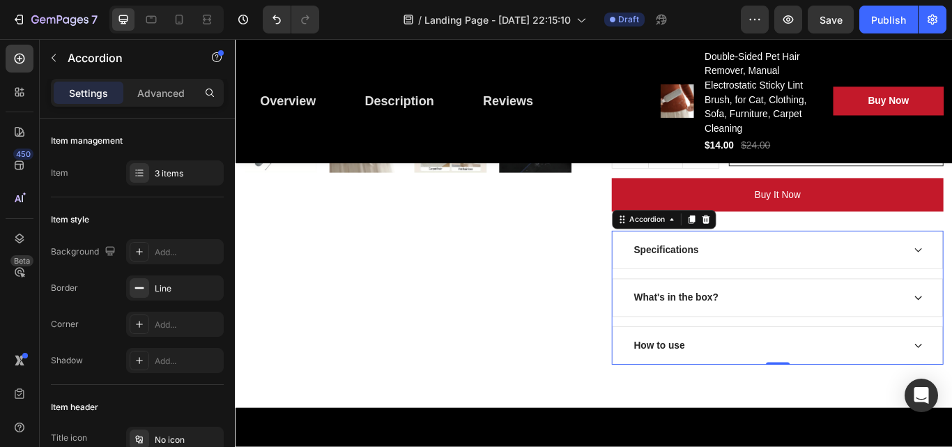
click at [773, 277] on div "Specifications" at bounding box center [856, 285] width 317 height 21
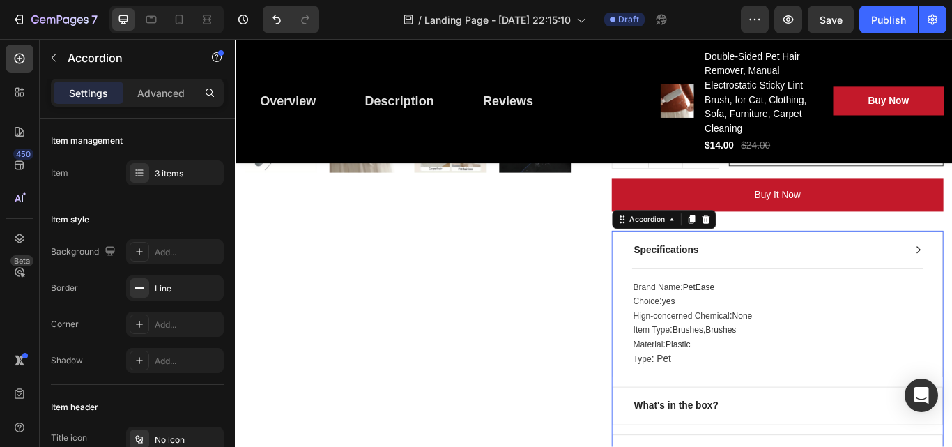
click at [756, 284] on div "Specifications" at bounding box center [737, 285] width 79 height 21
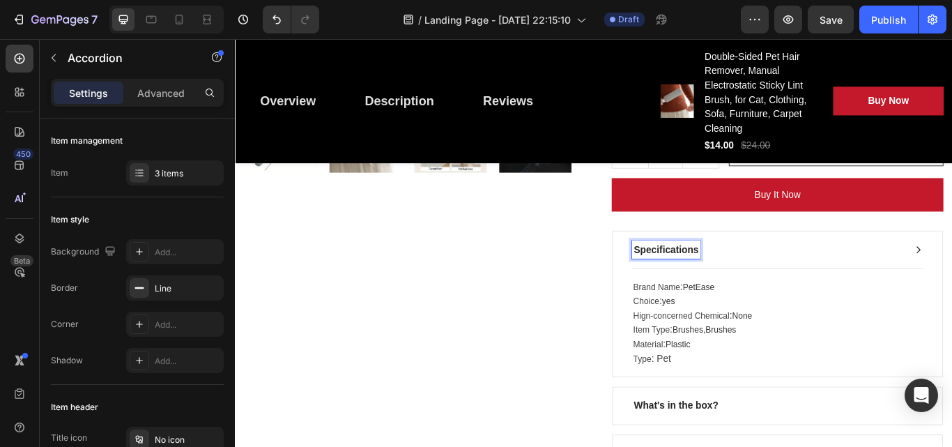
click at [770, 282] on p "Specifications" at bounding box center [737, 285] width 75 height 17
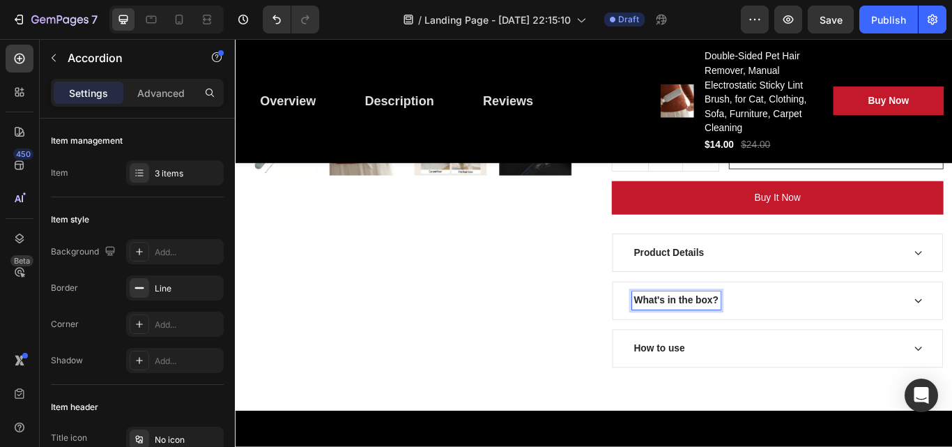
click at [778, 342] on p "What's in the box?" at bounding box center [749, 344] width 99 height 17
click at [793, 344] on div "What's in the box?" at bounding box center [749, 344] width 103 height 21
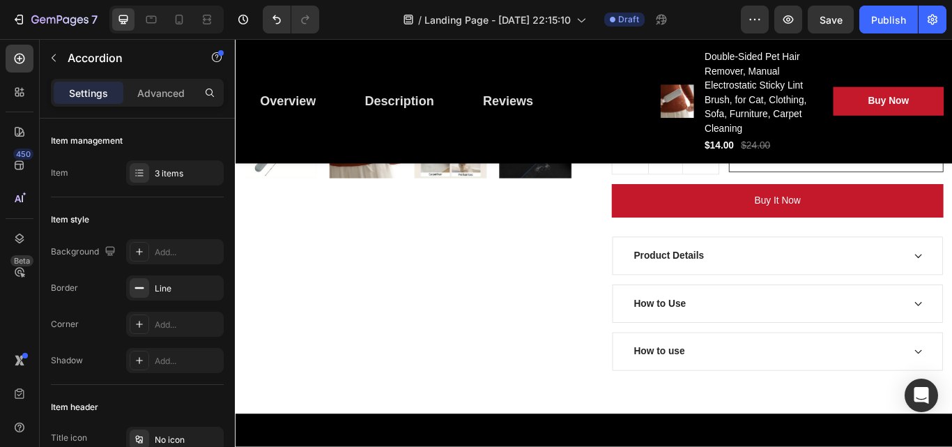
click at [891, 334] on div "How to Use" at bounding box center [867, 347] width 384 height 43
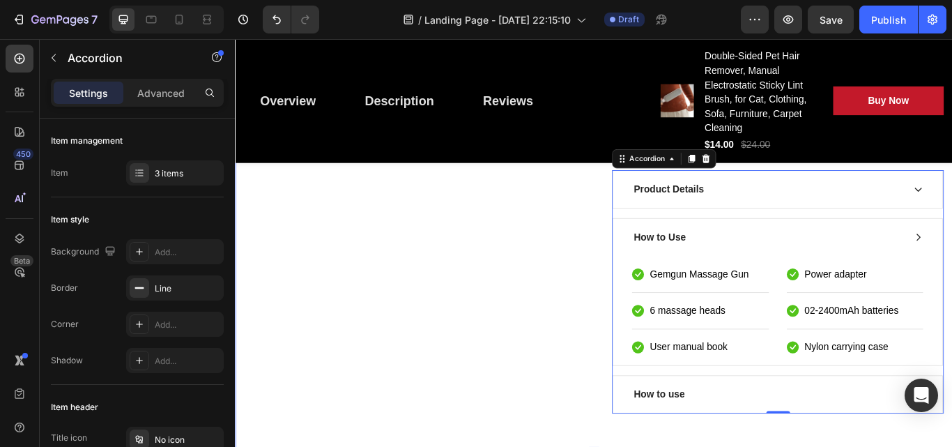
scroll to position [690, 0]
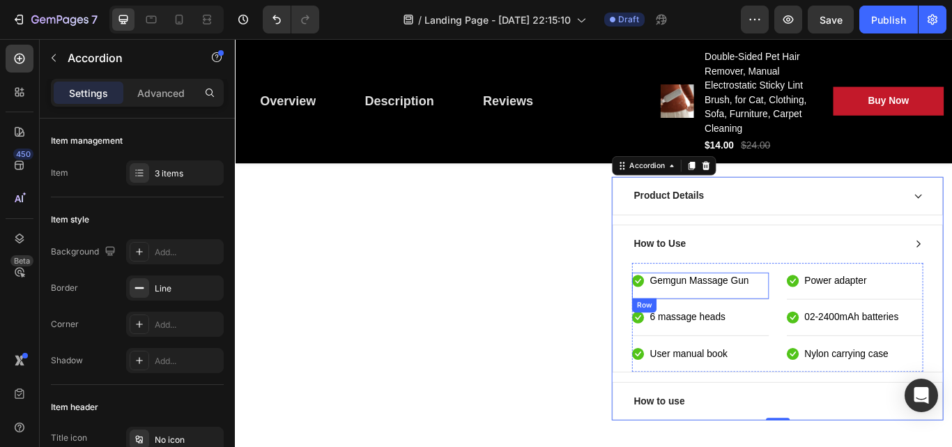
click at [839, 324] on div "Icon Gemgun Massage Gun Text block Row" at bounding box center [778, 327] width 160 height 31
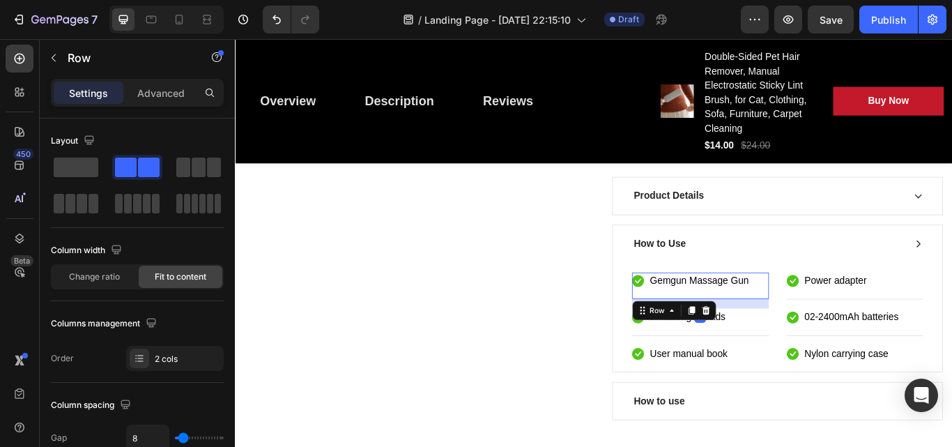
click at [839, 321] on div "Icon Gemgun Massage Gun Text block Row 16" at bounding box center [778, 327] width 160 height 31
click at [830, 317] on div "Gemgun Massage Gun" at bounding box center [776, 322] width 118 height 20
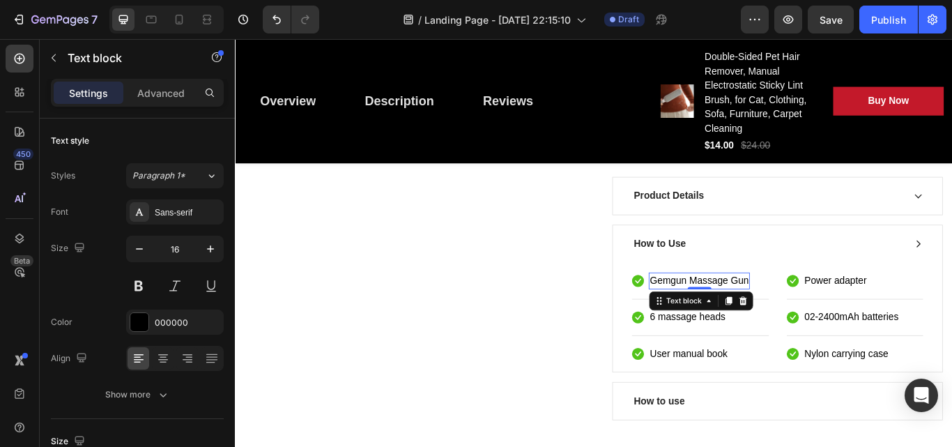
click at [816, 317] on p "Gemgun Massage Gun" at bounding box center [776, 321] width 115 height 17
click at [826, 317] on p "Gemgun Massage Gun" at bounding box center [776, 321] width 115 height 17
click at [826, 319] on p "Gemgun Massage Gun" at bounding box center [776, 321] width 115 height 17
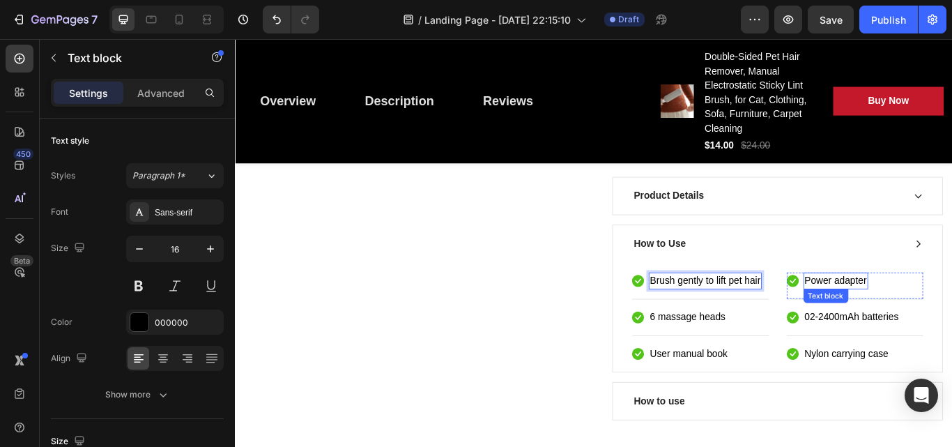
click at [951, 323] on p "Power adapter" at bounding box center [935, 321] width 72 height 17
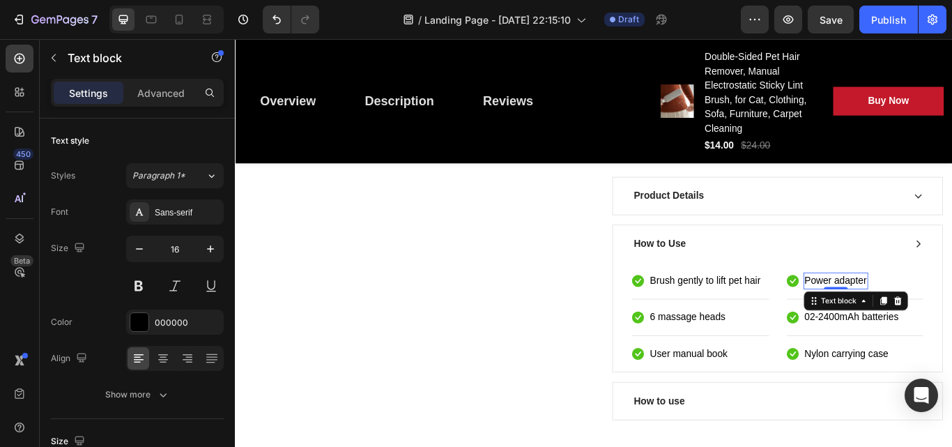
click at [951, 316] on p "Power adapter" at bounding box center [935, 321] width 72 height 17
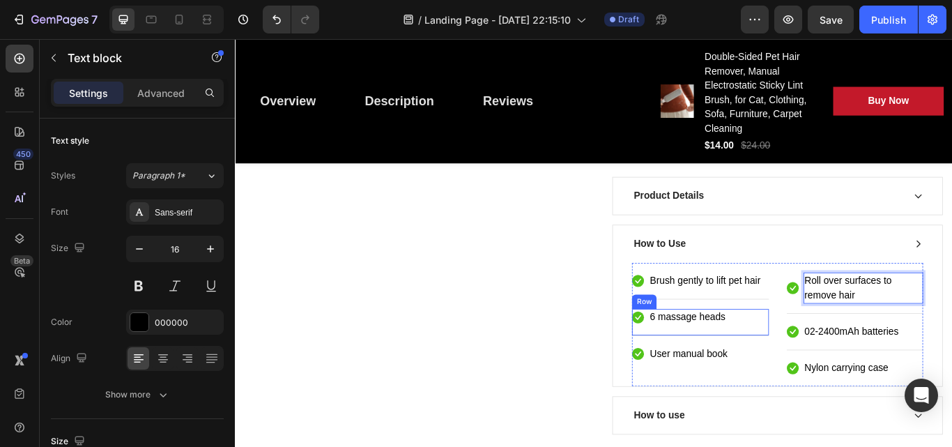
click at [820, 376] on div "Icon 6 massage heads Text block Row" at bounding box center [778, 369] width 160 height 31
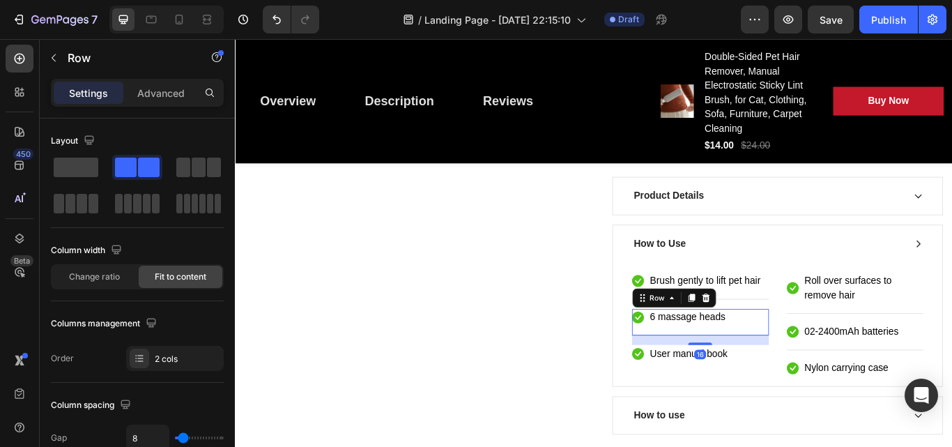
click at [834, 365] on div "Icon 6 massage heads Text block Row 16" at bounding box center [778, 369] width 160 height 31
click at [797, 358] on p "6 massage heads" at bounding box center [763, 364] width 88 height 17
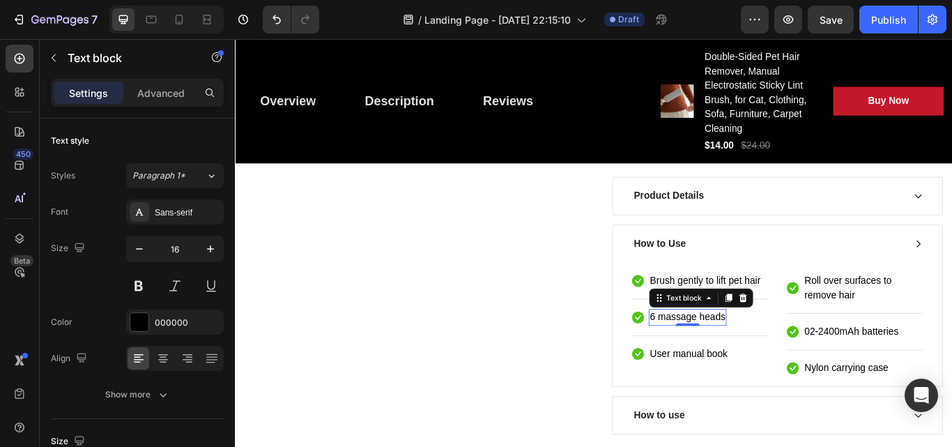
click at [800, 358] on p "6 massage heads" at bounding box center [763, 364] width 88 height 17
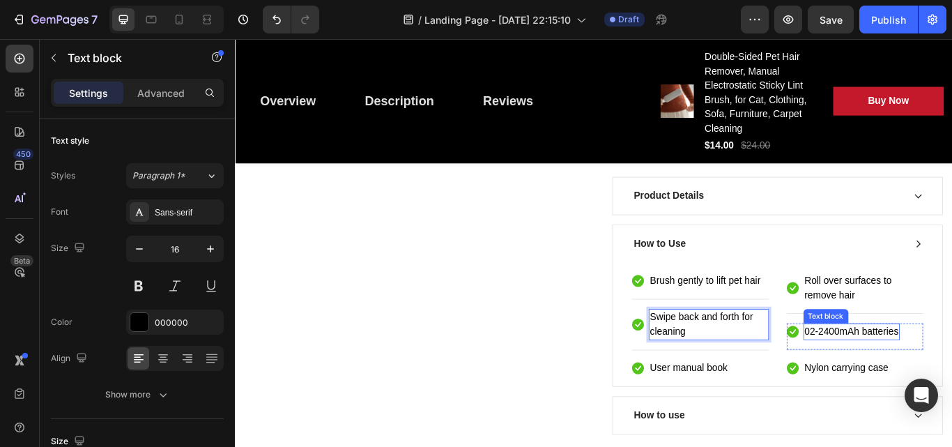
click at [942, 378] on p "02-2400mAh batteries" at bounding box center [953, 380] width 109 height 17
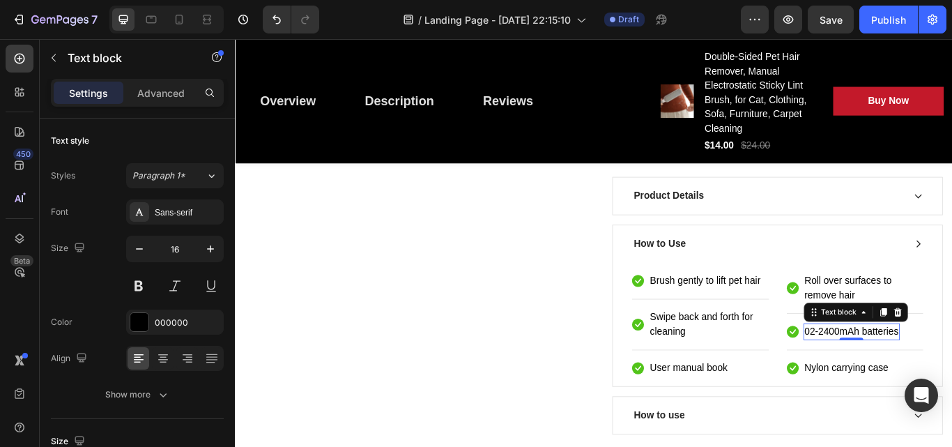
click at [951, 377] on p "02-2400mAh batteries" at bounding box center [953, 380] width 109 height 17
click at [567, 422] on div "Product Images" at bounding box center [438, 74] width 387 height 855
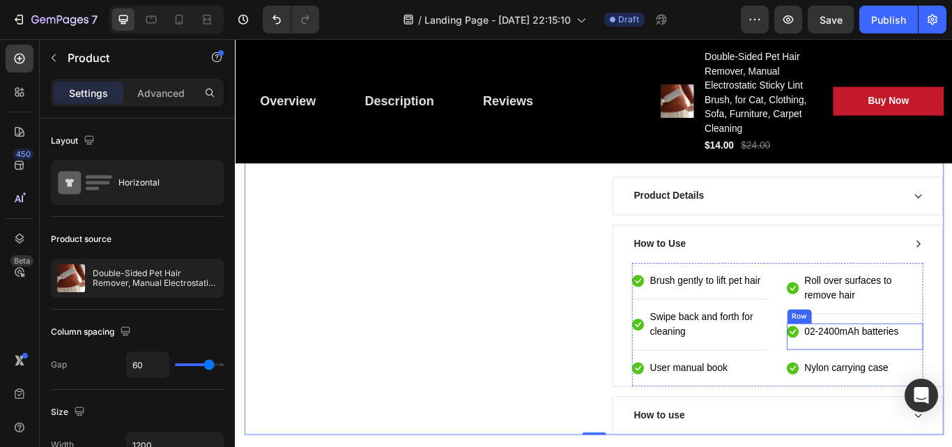
click at [951, 379] on p "02-2400mAh batteries" at bounding box center [953, 380] width 109 height 17
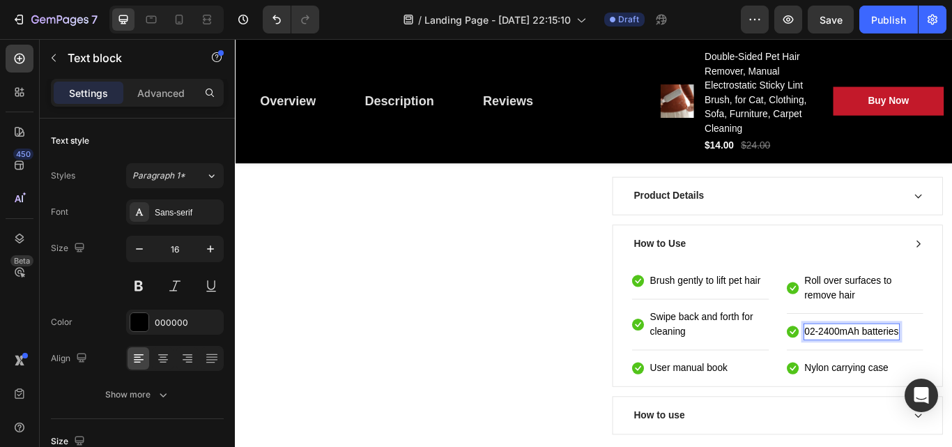
click at [951, 379] on p "02-2400mAh batteries" at bounding box center [953, 380] width 109 height 17
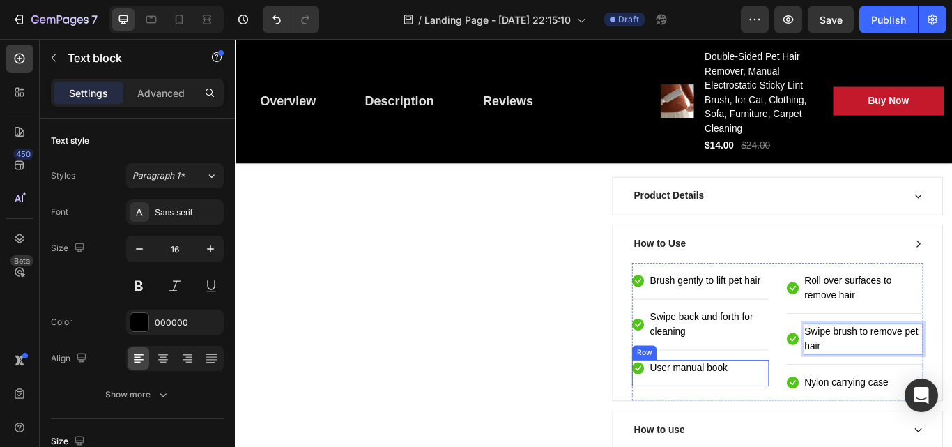
click at [816, 426] on div "Icon User manual book Text block Row" at bounding box center [778, 428] width 160 height 31
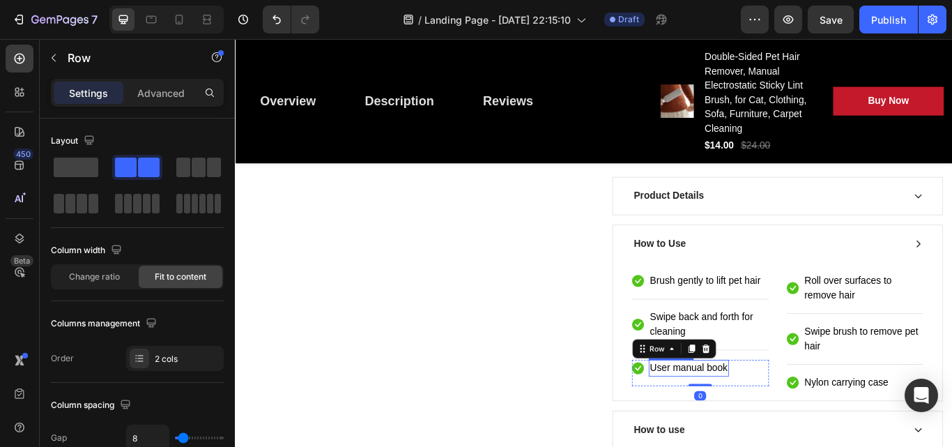
click at [801, 421] on p "User manual book" at bounding box center [764, 423] width 91 height 17
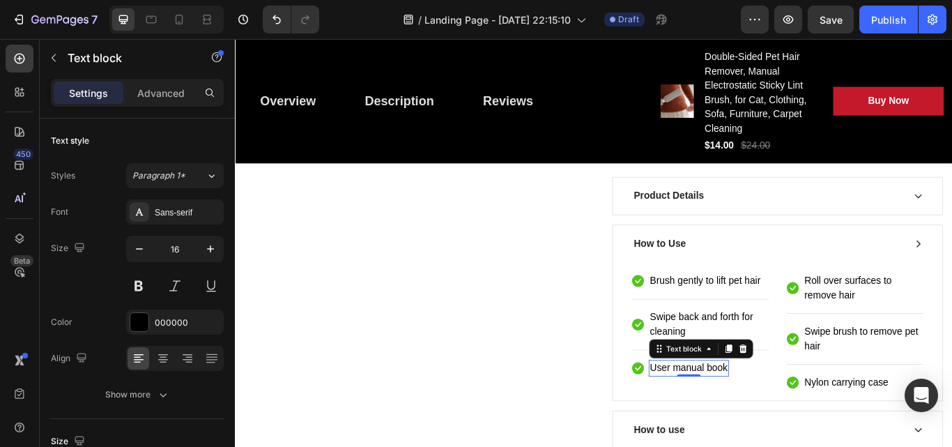
click at [801, 420] on p "User manual book" at bounding box center [764, 423] width 91 height 17
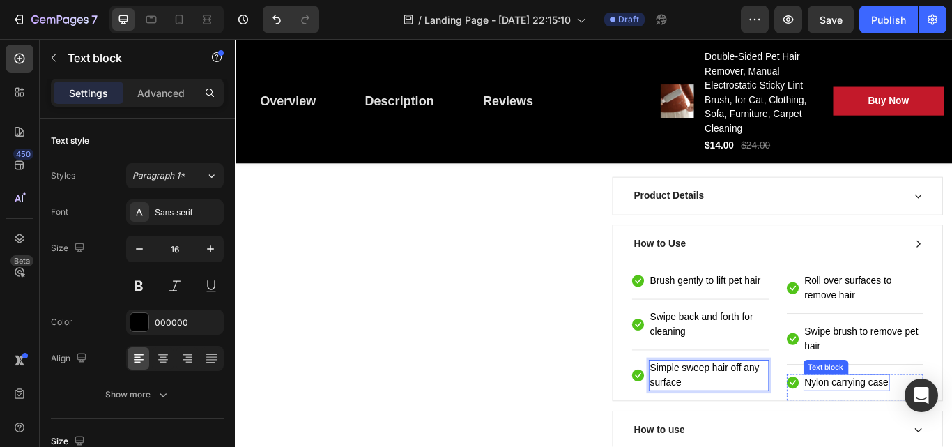
click at [951, 444] on p "Nylon carrying case" at bounding box center [948, 439] width 98 height 17
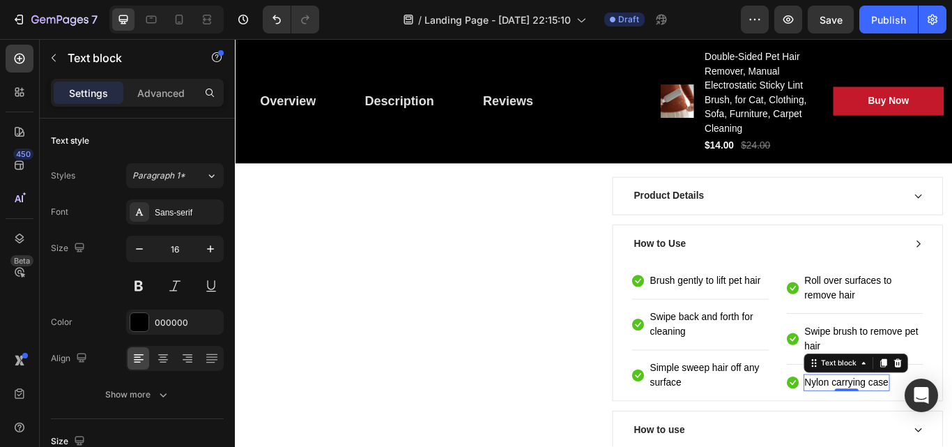
click at [951, 436] on p "Nylon carrying case" at bounding box center [948, 439] width 98 height 17
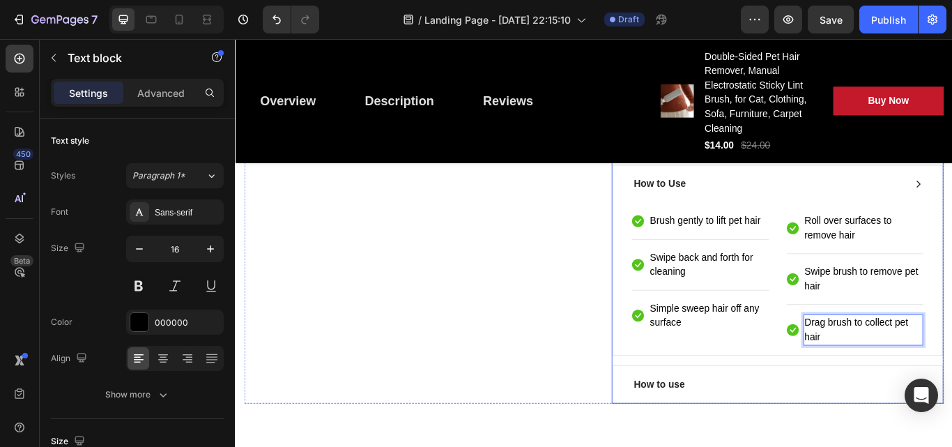
scroll to position [899, 0]
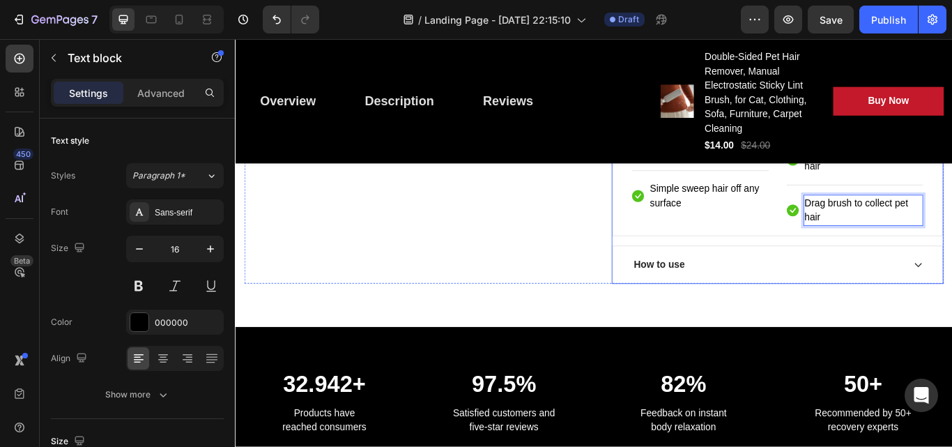
click at [830, 314] on div "How to use" at bounding box center [867, 302] width 384 height 43
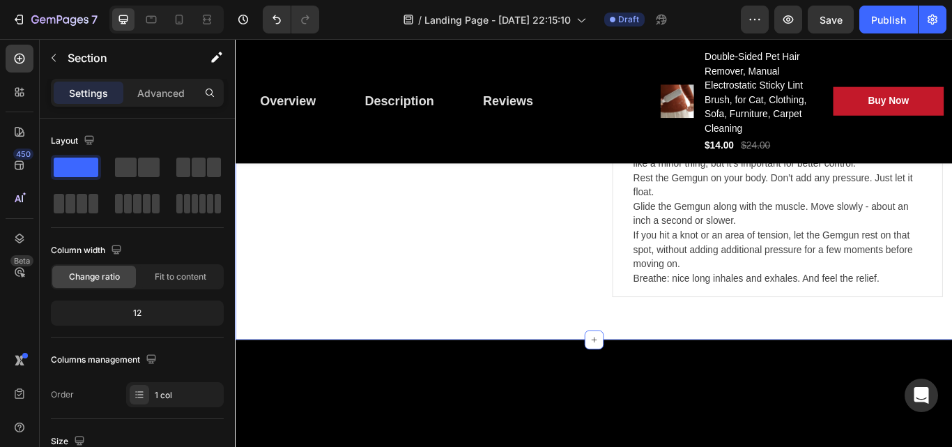
scroll to position [690, 0]
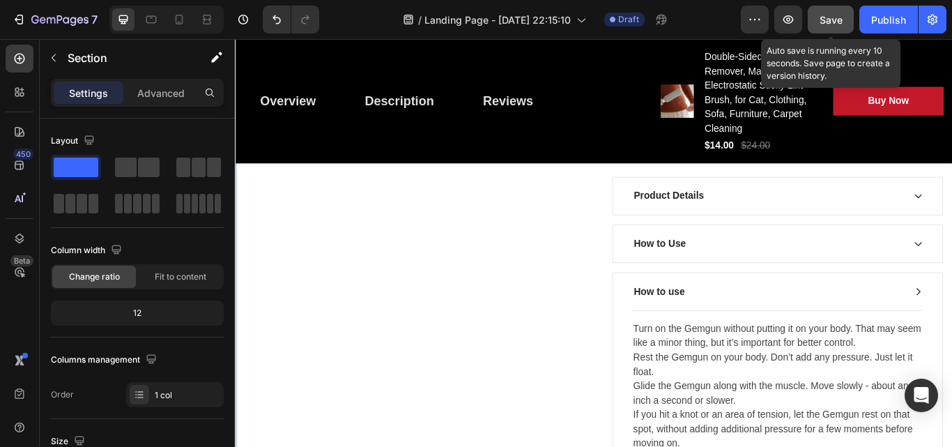
click at [840, 17] on span "Save" at bounding box center [831, 20] width 23 height 12
